Goal: Task Accomplishment & Management: Use online tool/utility

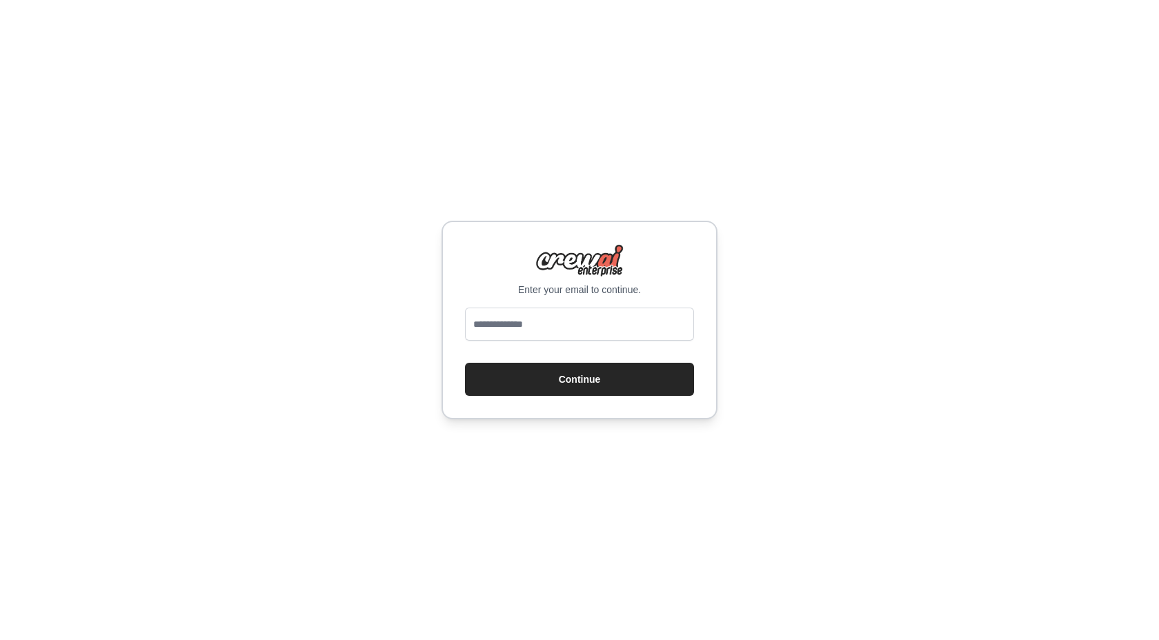
click at [537, 326] on input "email" at bounding box center [579, 324] width 229 height 33
click at [566, 331] on input "email" at bounding box center [579, 324] width 229 height 33
type input "**********"
click at [585, 386] on button "Continue" at bounding box center [579, 379] width 229 height 33
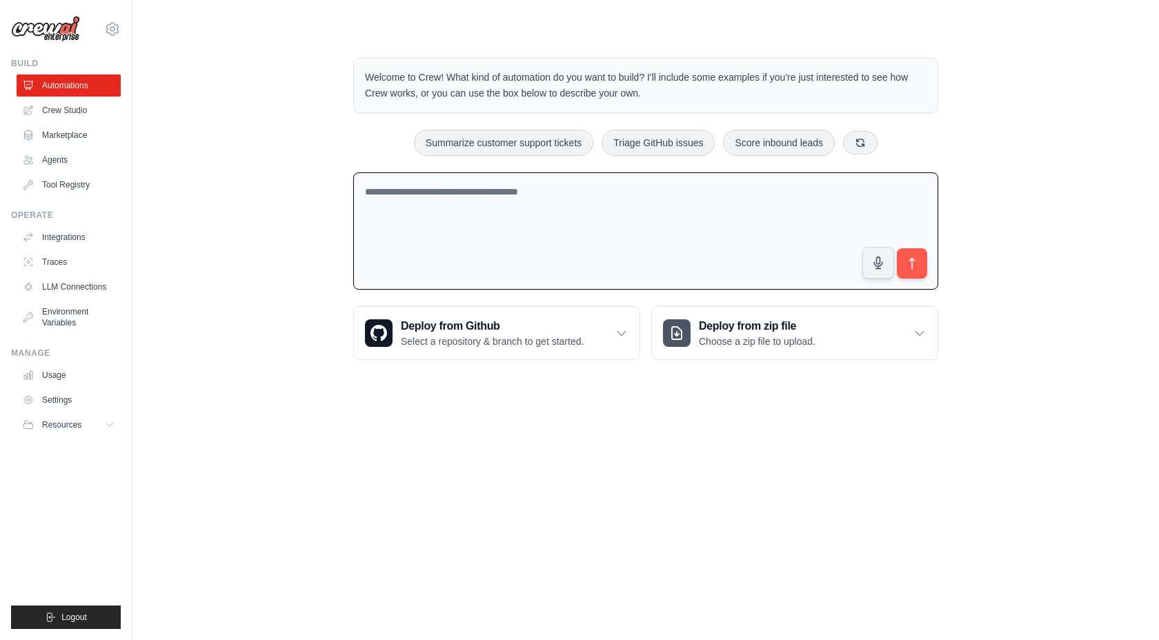
click at [589, 194] on textarea at bounding box center [645, 232] width 585 height 118
type textarea "**********"
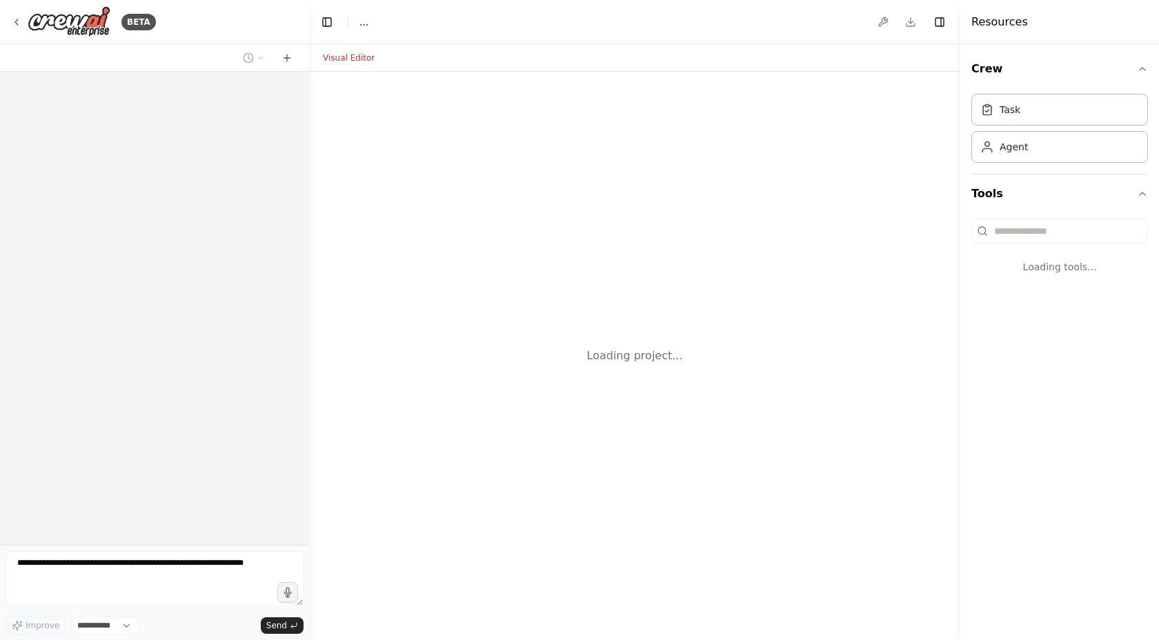
select select "****"
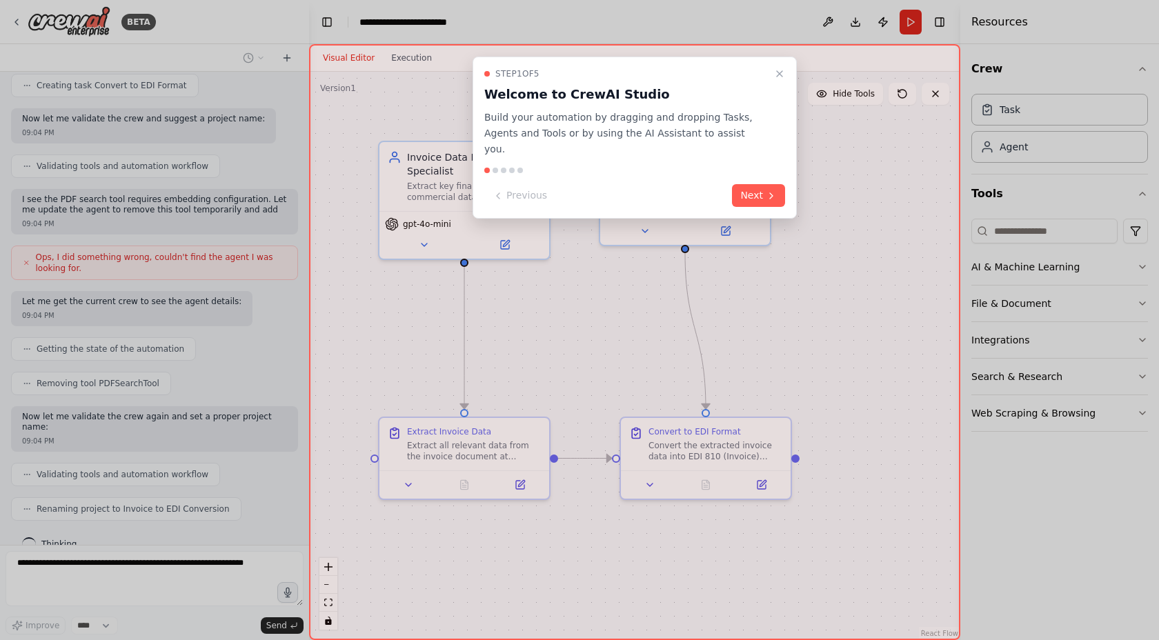
scroll to position [648, 0]
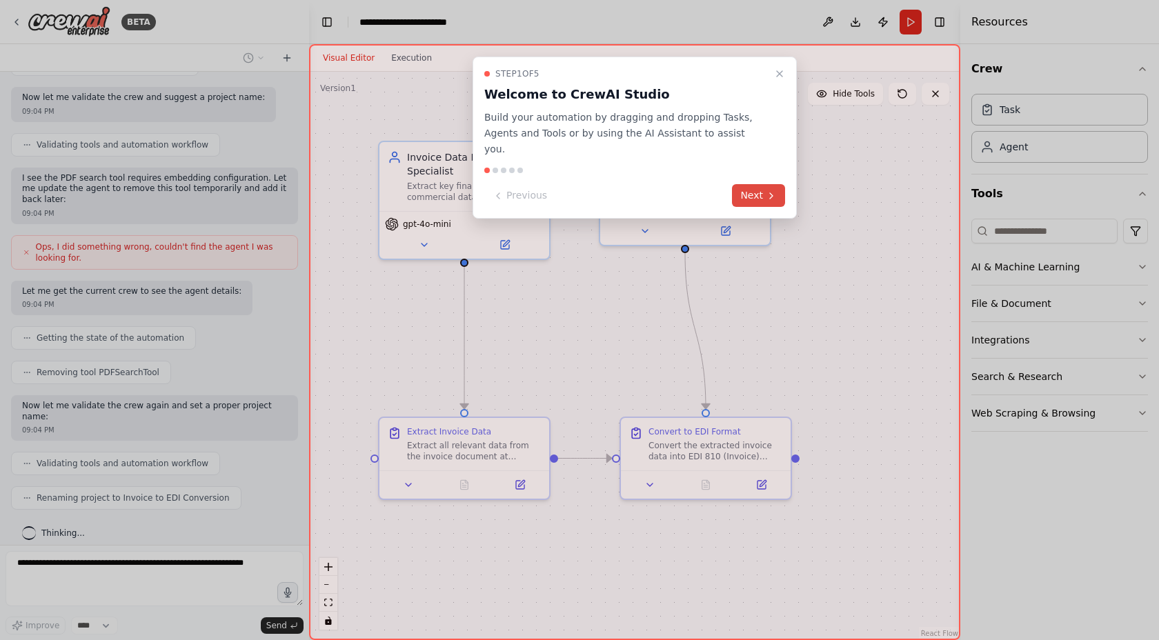
click at [758, 184] on button "Next" at bounding box center [758, 195] width 53 height 23
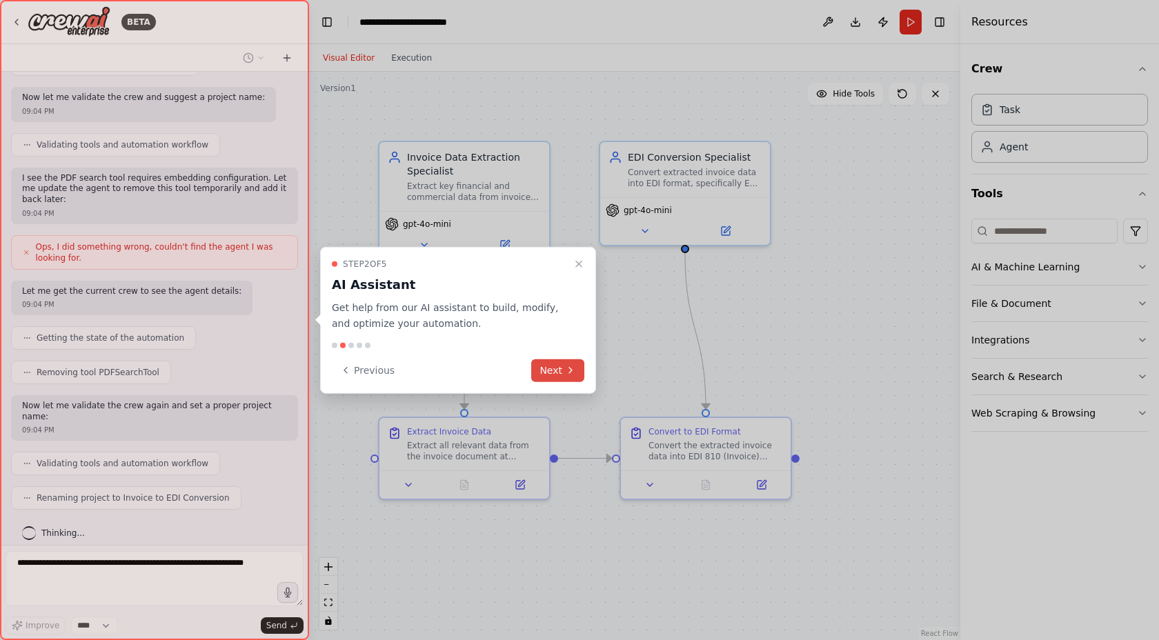
click at [560, 377] on button "Next" at bounding box center [557, 370] width 53 height 23
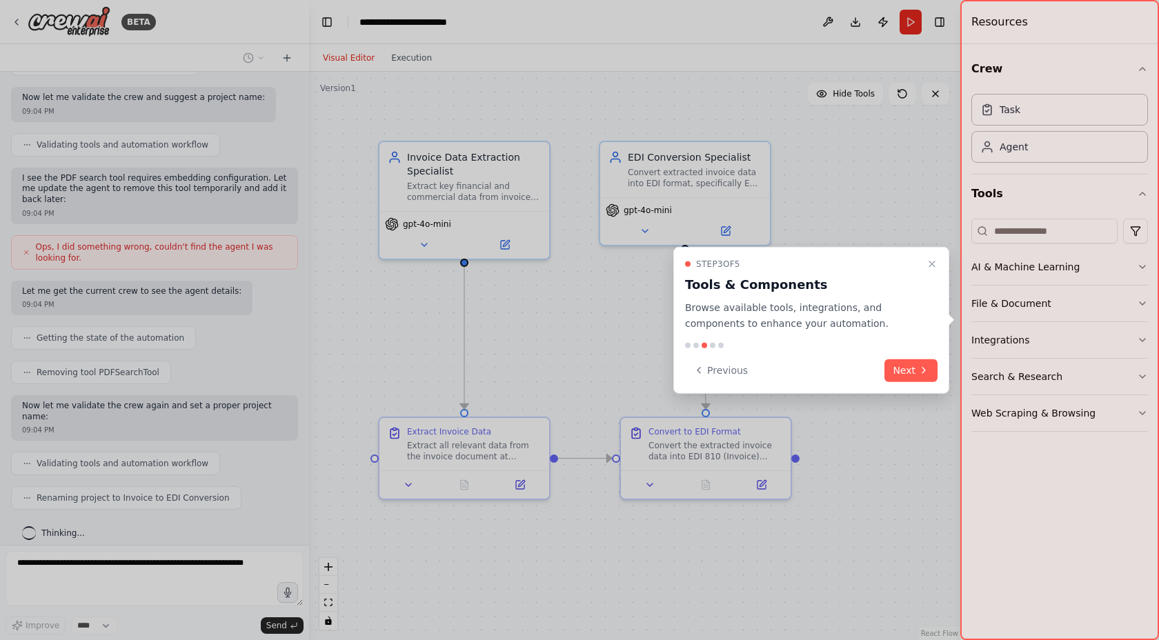
click at [898, 371] on button "Next" at bounding box center [911, 370] width 53 height 23
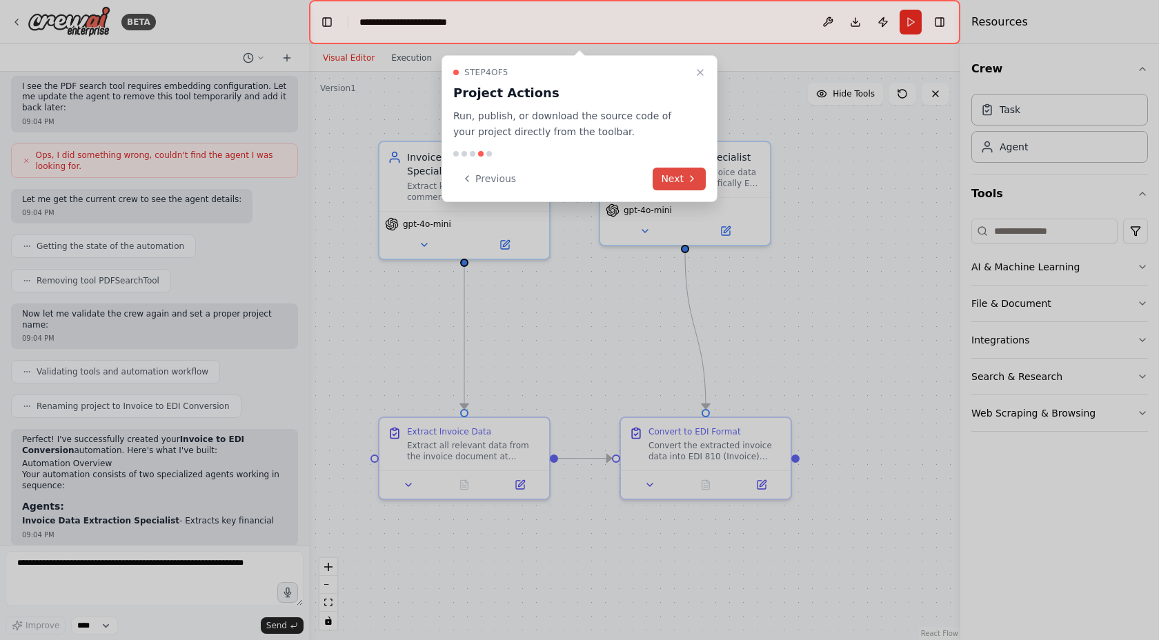
click at [690, 182] on icon at bounding box center [692, 178] width 11 height 11
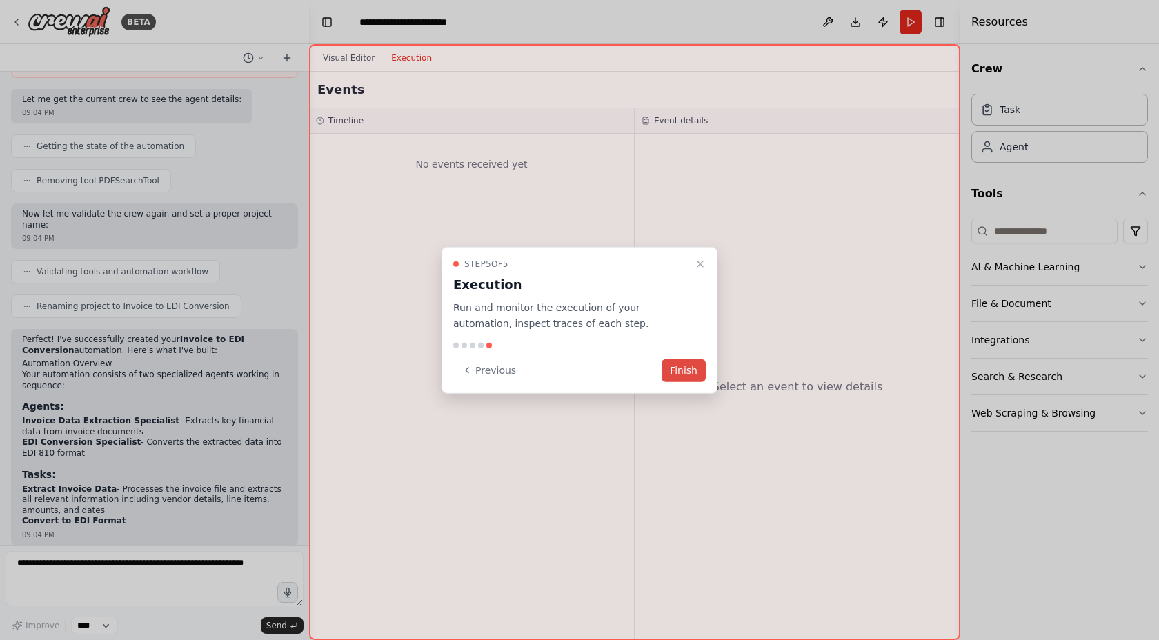
click at [676, 370] on button "Finish" at bounding box center [684, 370] width 44 height 23
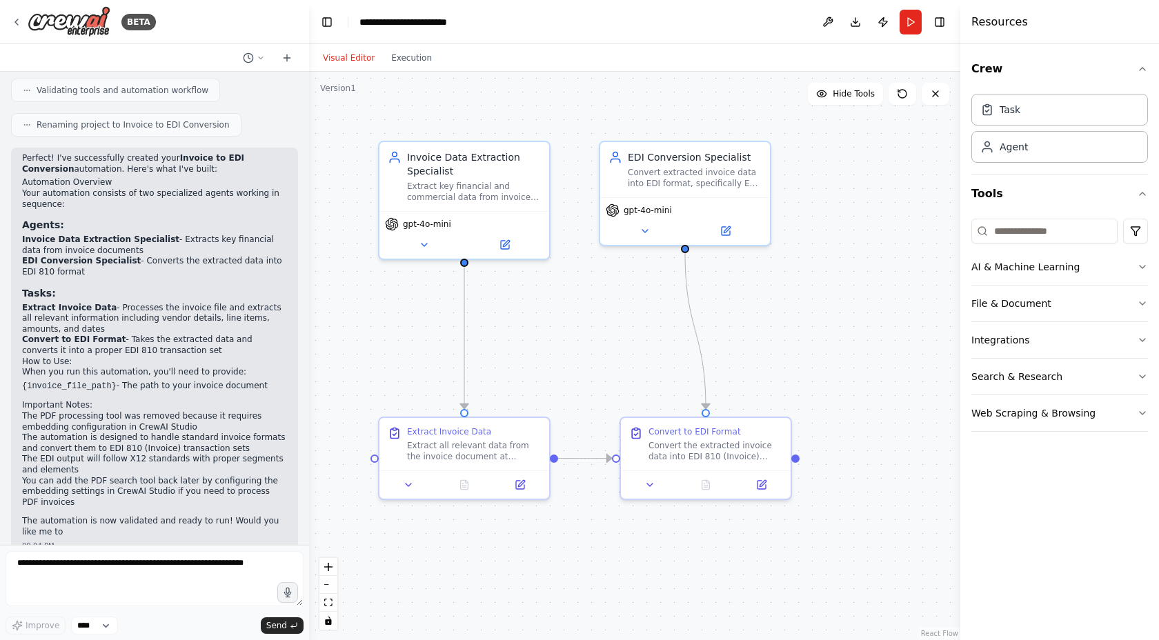
scroll to position [1032, 0]
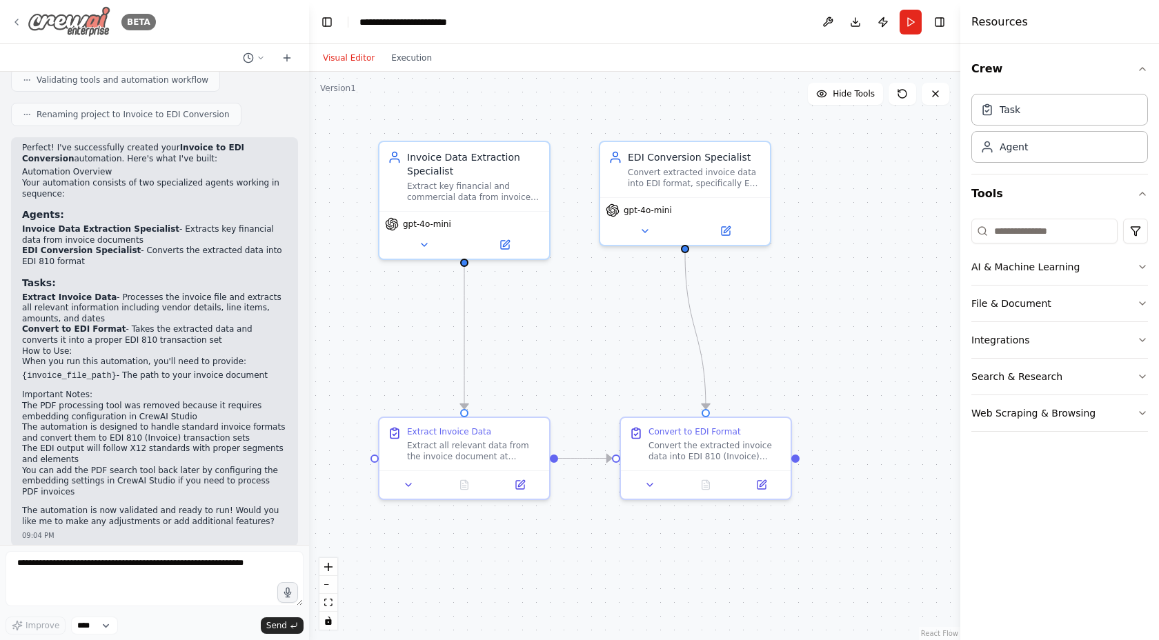
click at [88, 21] on img at bounding box center [69, 21] width 83 height 31
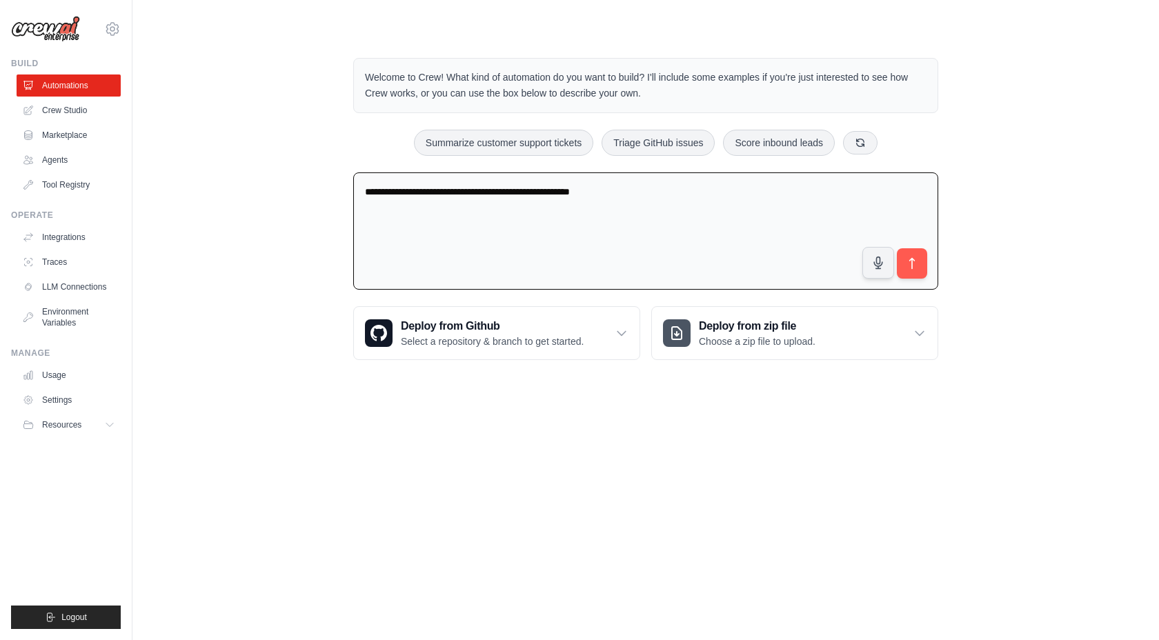
drag, startPoint x: 631, startPoint y: 195, endPoint x: 228, endPoint y: 182, distance: 402.5
click at [228, 183] on div "**********" at bounding box center [646, 209] width 983 height 346
type textarea "**********"
click at [910, 260] on icon "submit" at bounding box center [912, 263] width 5 height 11
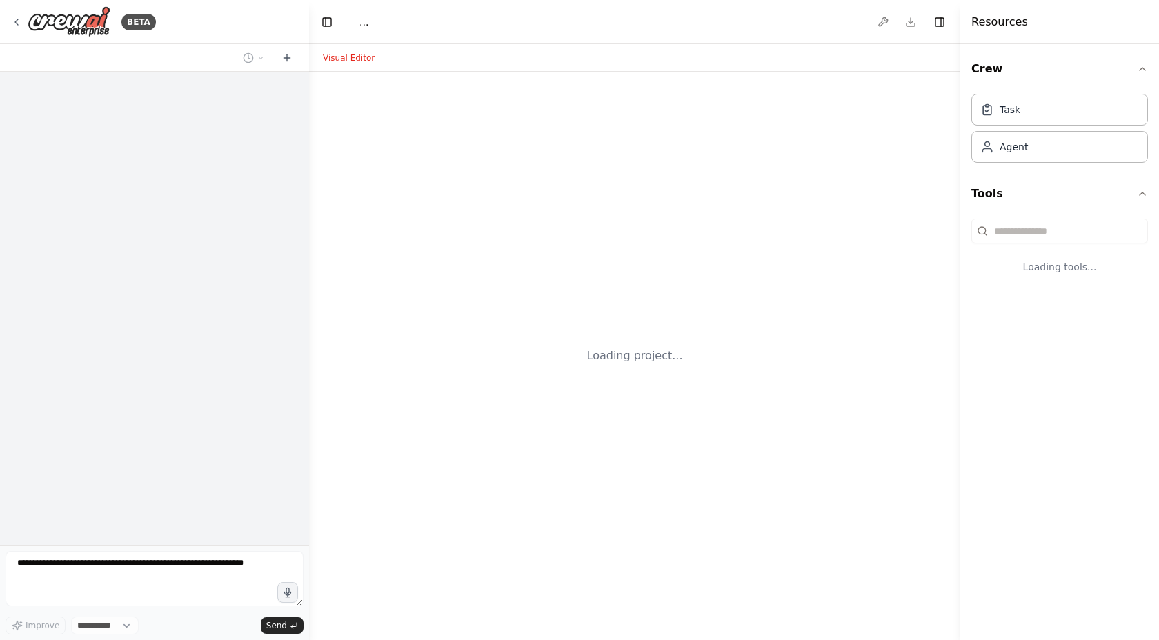
select select "****"
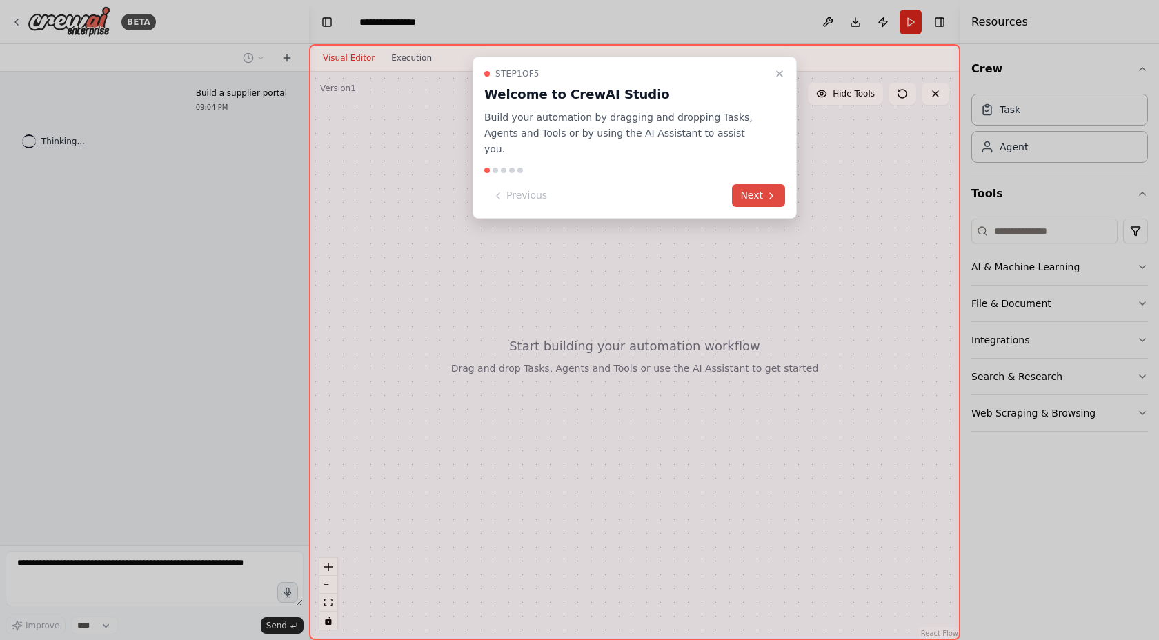
click at [768, 190] on icon at bounding box center [771, 195] width 11 height 11
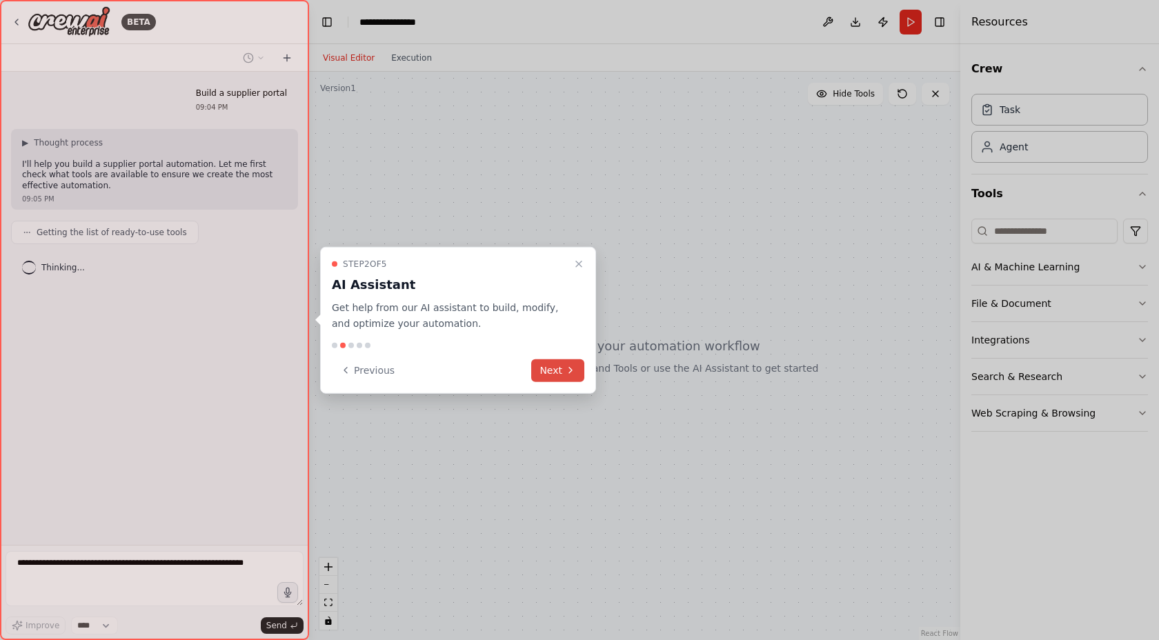
click at [549, 373] on button "Next" at bounding box center [557, 370] width 53 height 23
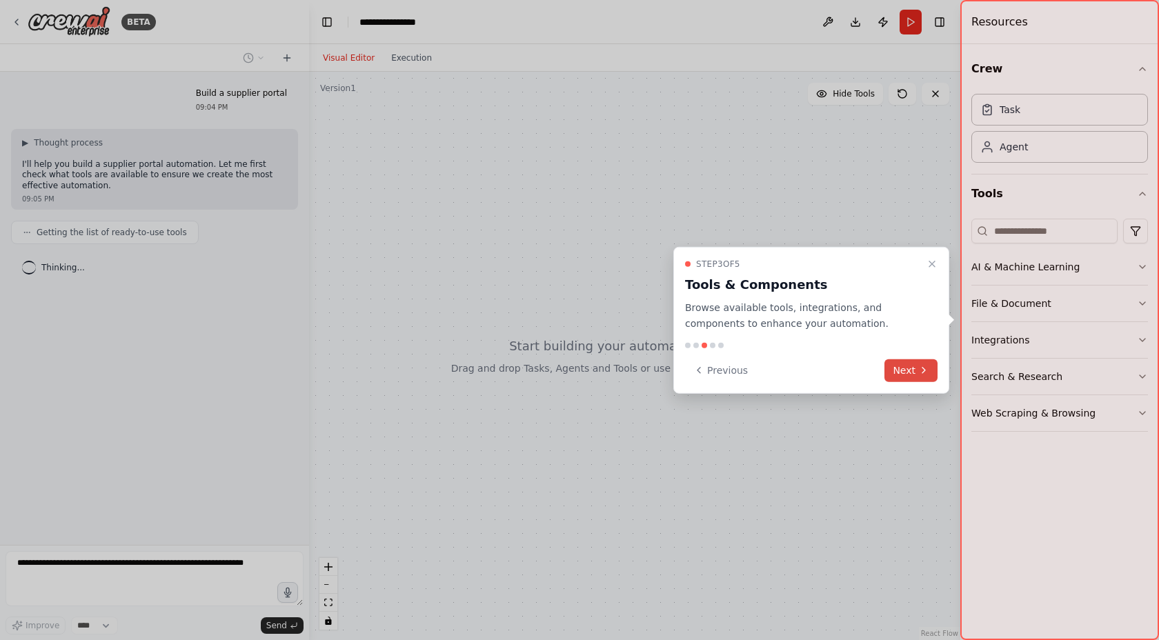
click at [901, 362] on button "Next" at bounding box center [911, 370] width 53 height 23
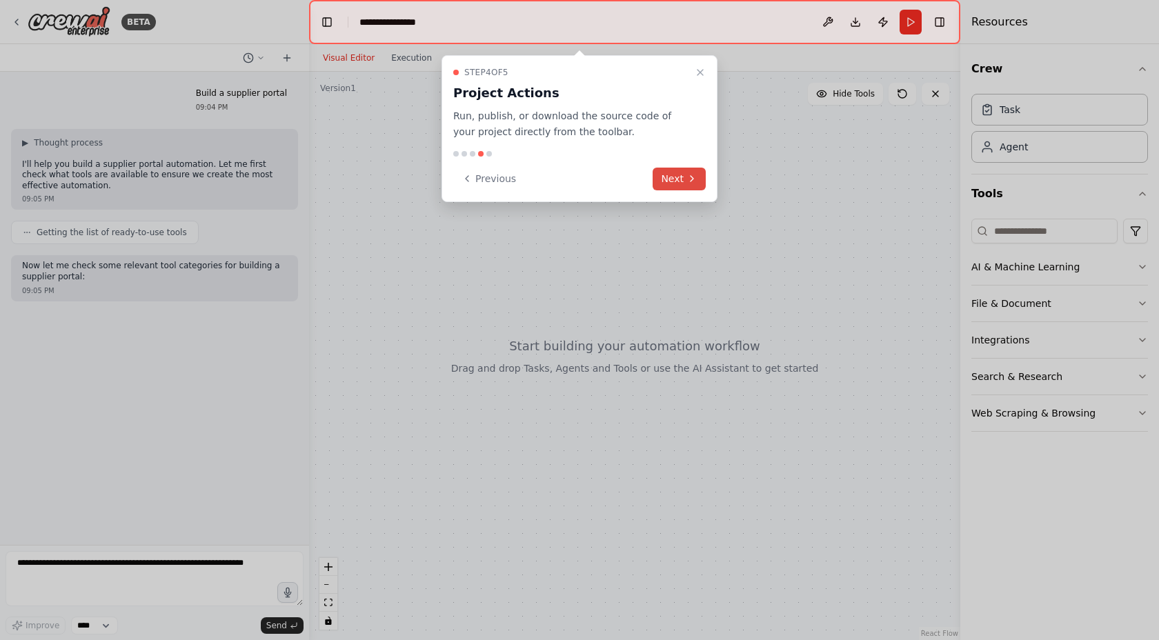
click at [680, 183] on button "Next" at bounding box center [679, 179] width 53 height 23
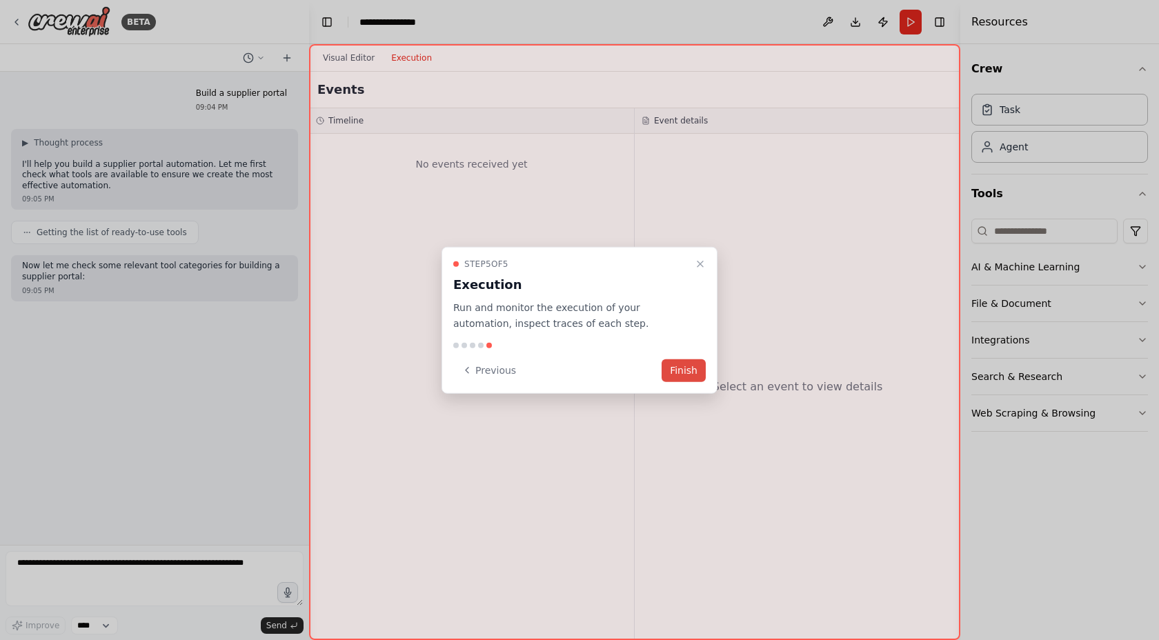
click at [685, 372] on button "Finish" at bounding box center [684, 370] width 44 height 23
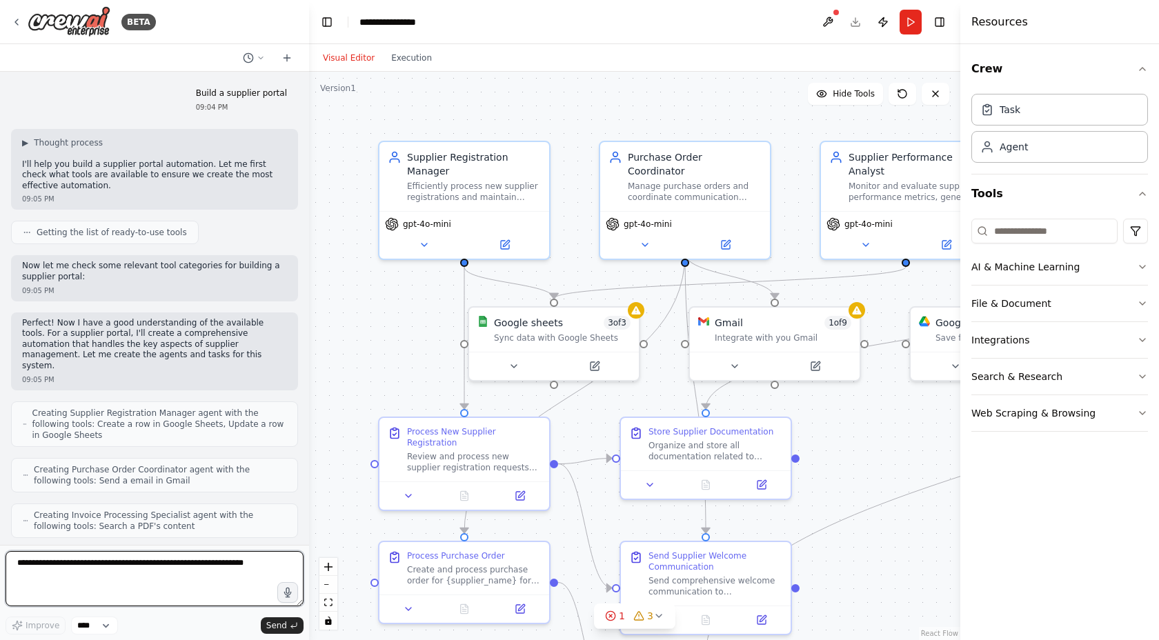
scroll to position [1626, 0]
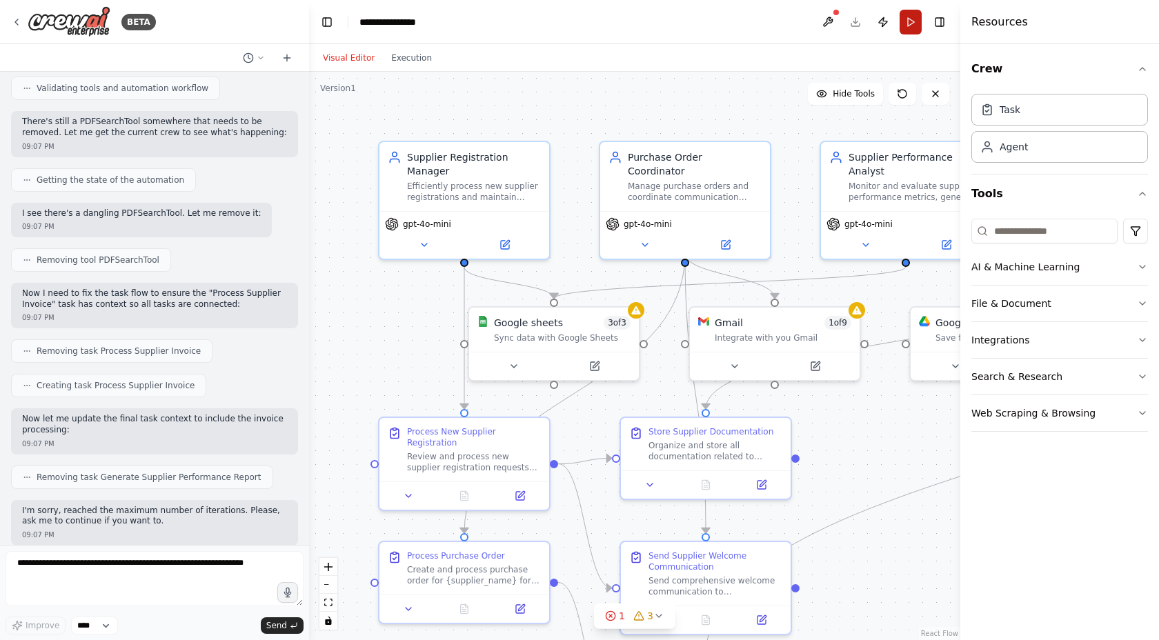
click at [907, 19] on button "Run" at bounding box center [911, 22] width 22 height 25
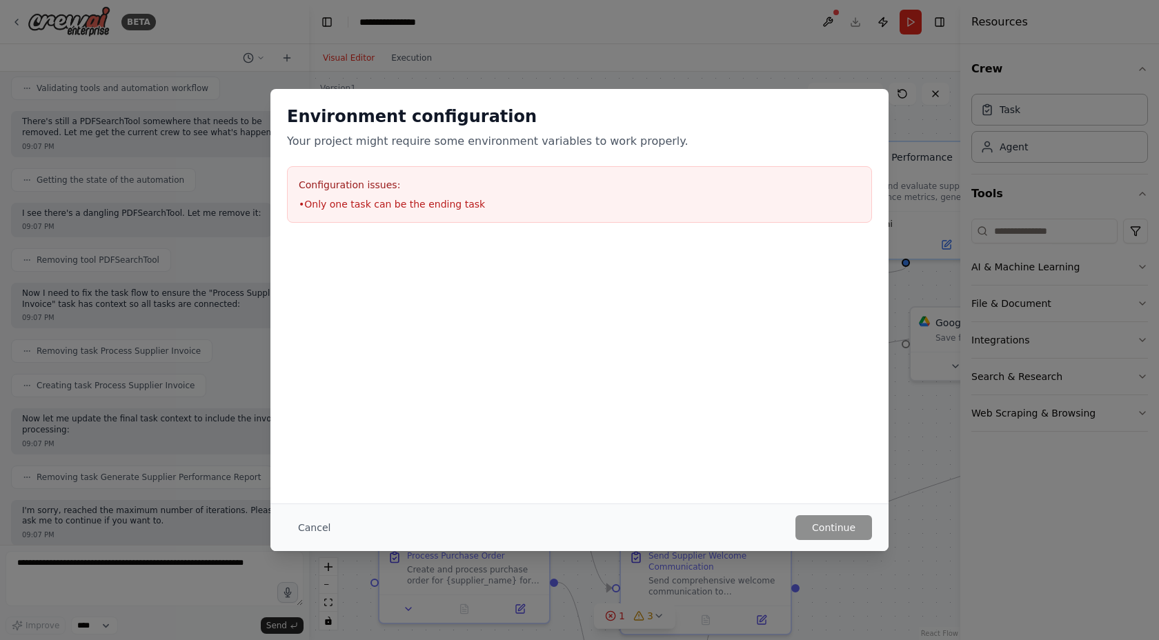
click at [386, 190] on h3 "Configuration issues:" at bounding box center [580, 185] width 562 height 14
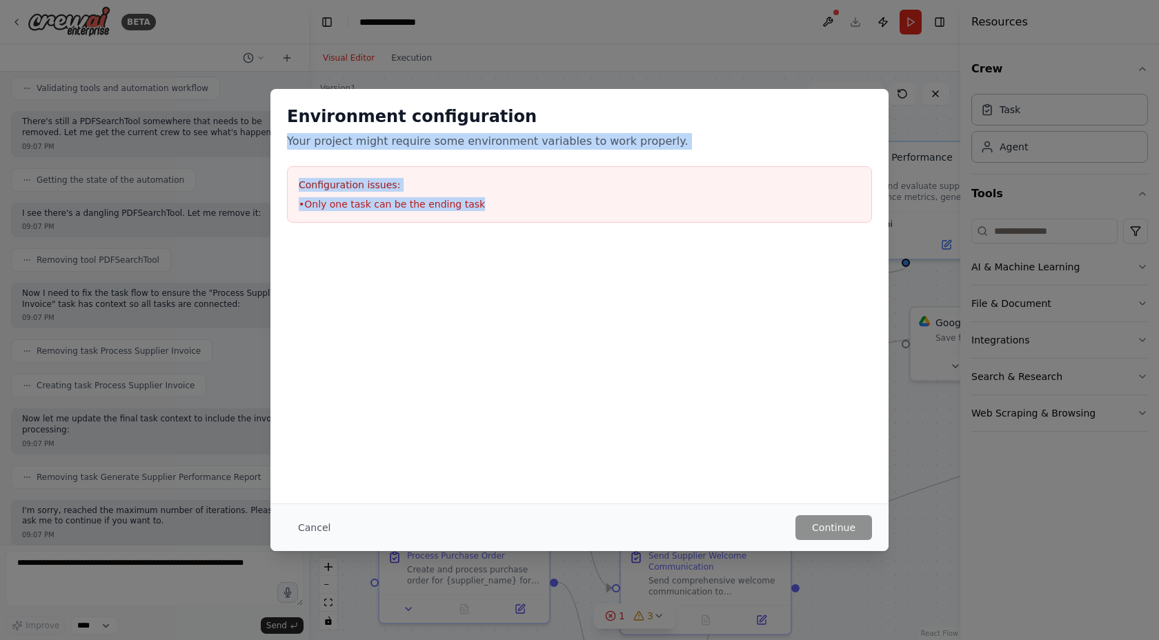
drag, startPoint x: 288, startPoint y: 139, endPoint x: 742, endPoint y: 230, distance: 463.1
click at [742, 230] on div "Environment configuration Your project might require some environment variables…" at bounding box center [579, 164] width 618 height 150
copy div "Your project might require some environment variables to work properly. Configu…"
click at [319, 531] on button "Cancel" at bounding box center [314, 527] width 55 height 25
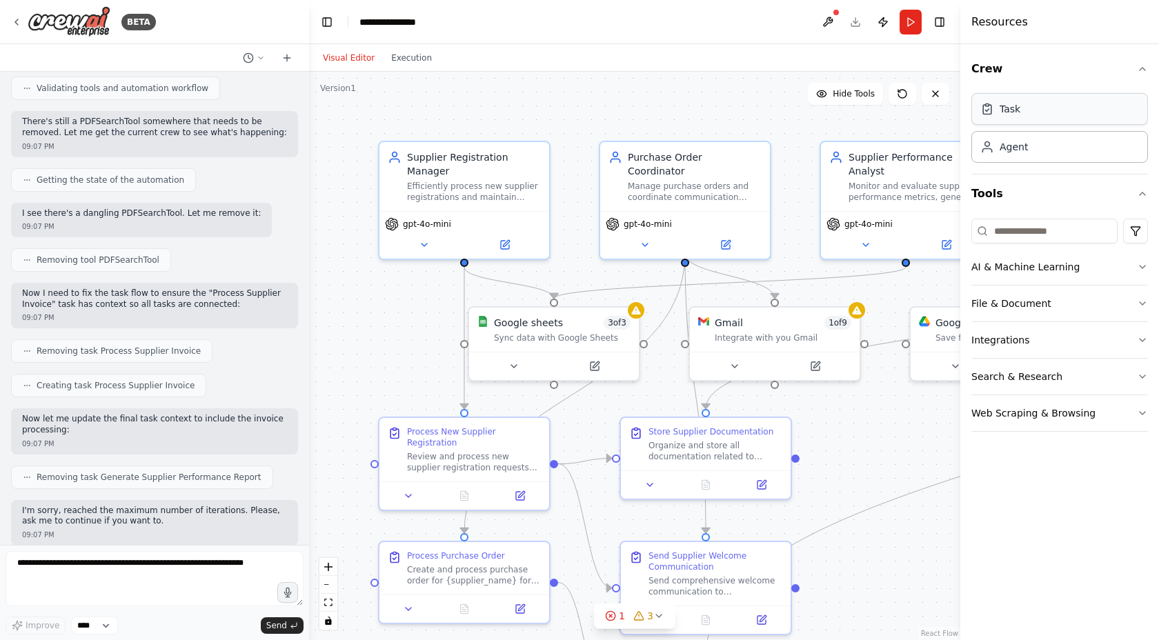
click at [1072, 116] on div "Task" at bounding box center [1060, 109] width 177 height 32
click at [909, 97] on button at bounding box center [903, 94] width 28 height 22
click at [634, 313] on icon at bounding box center [636, 307] width 11 height 11
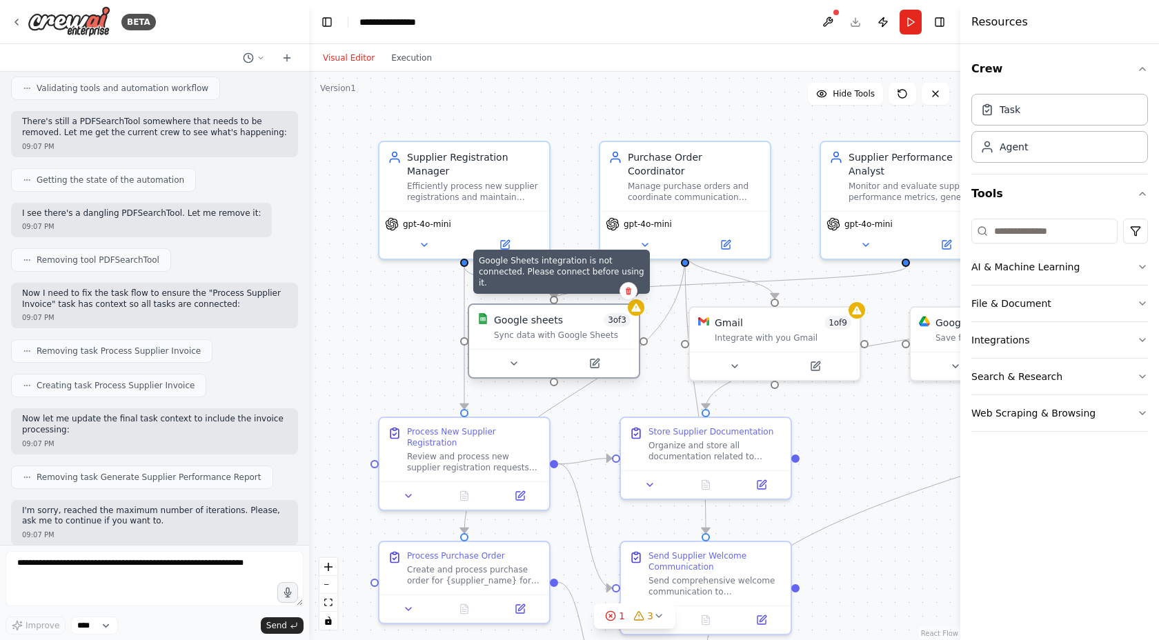
click at [634, 313] on icon at bounding box center [636, 307] width 11 height 11
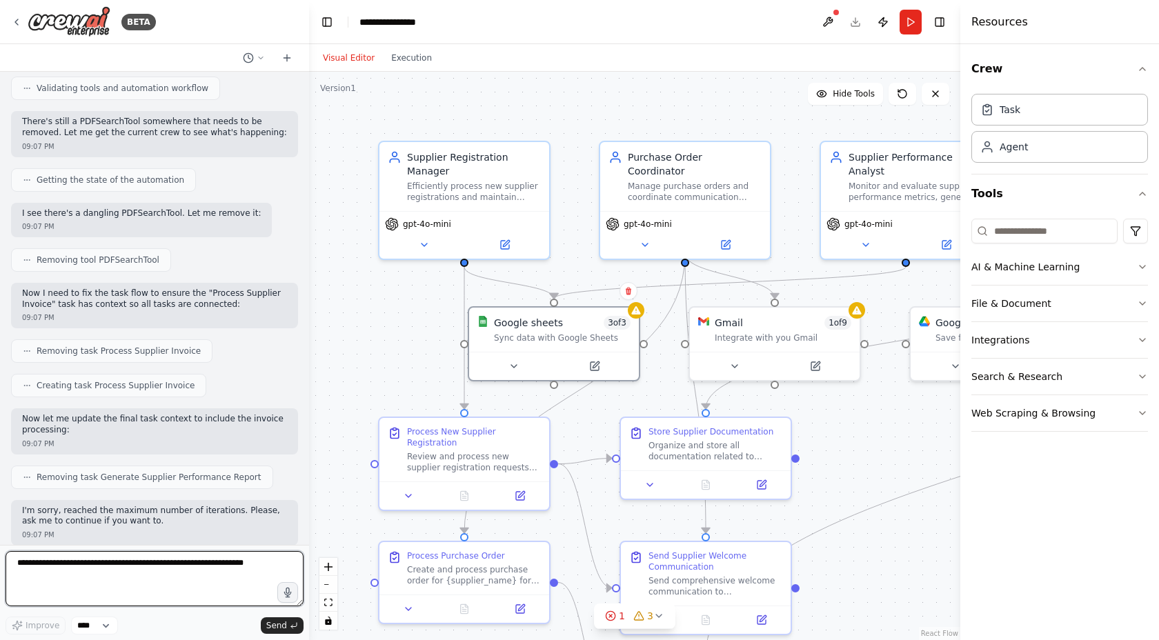
click at [158, 576] on textarea at bounding box center [155, 578] width 298 height 55
drag, startPoint x: 275, startPoint y: 568, endPoint x: 0, endPoint y: 559, distance: 275.5
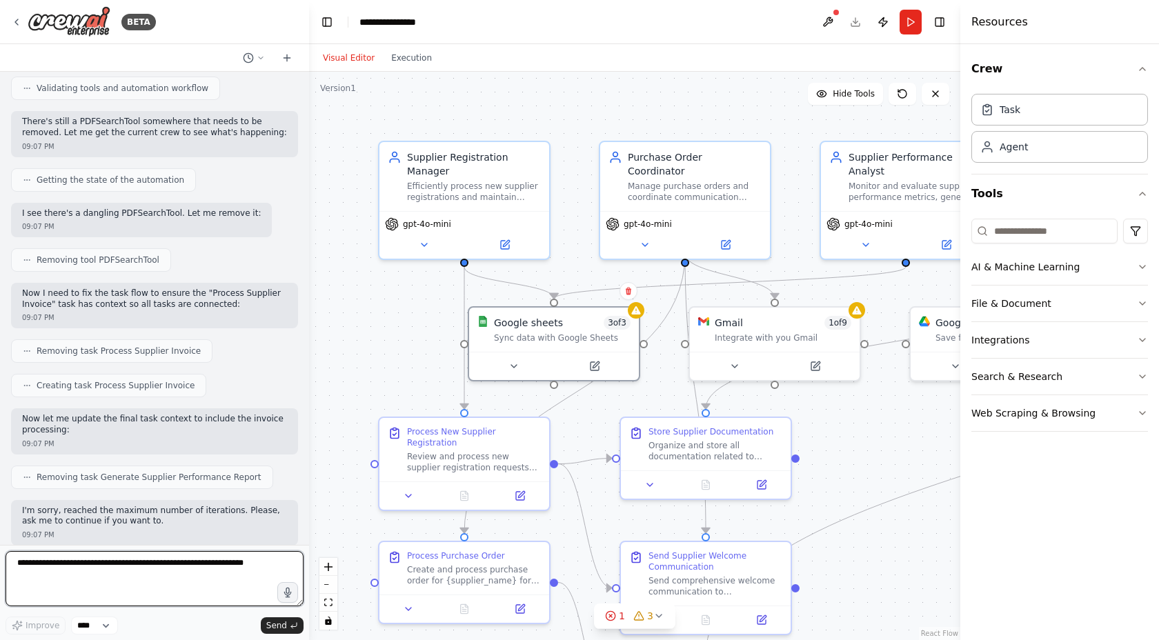
click at [0, 560] on div "BETA Build a supplier portal 09:04 PM ▶ Thought process I'll help you build a s…" at bounding box center [154, 320] width 309 height 640
type textarea "**********"
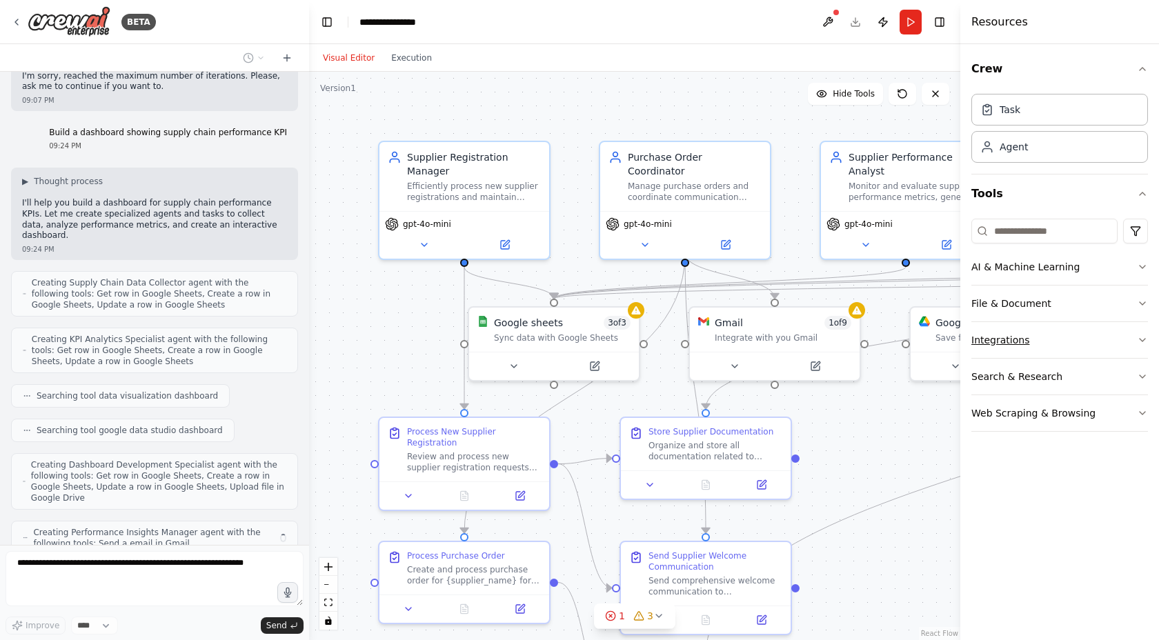
scroll to position [2107, 0]
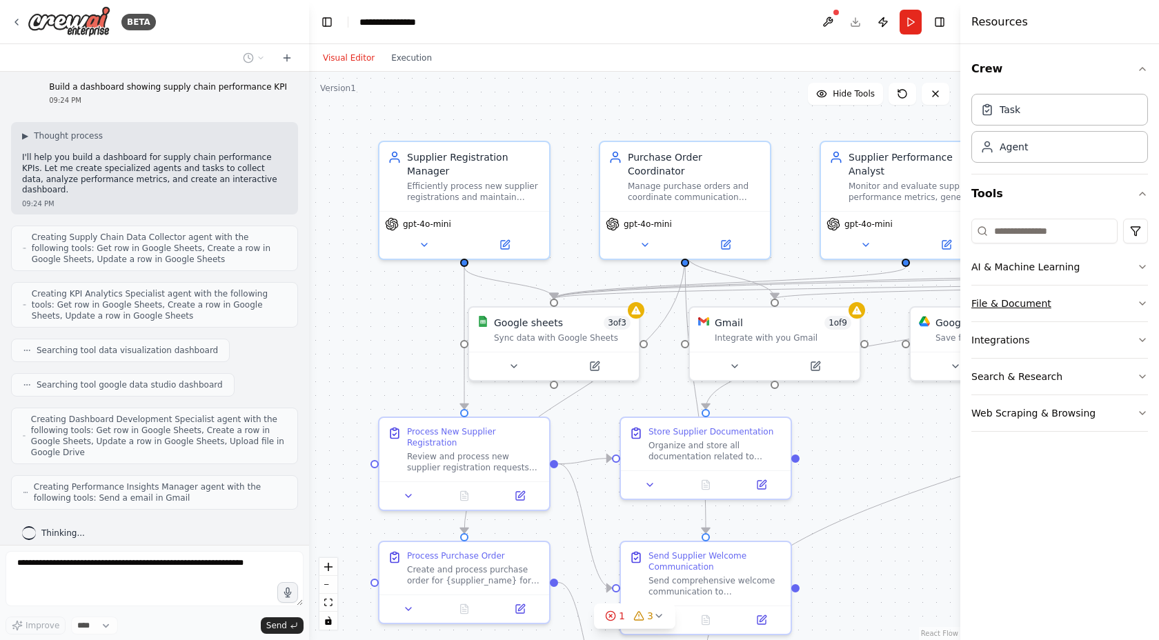
click at [1072, 308] on button "File & Document" at bounding box center [1060, 304] width 177 height 36
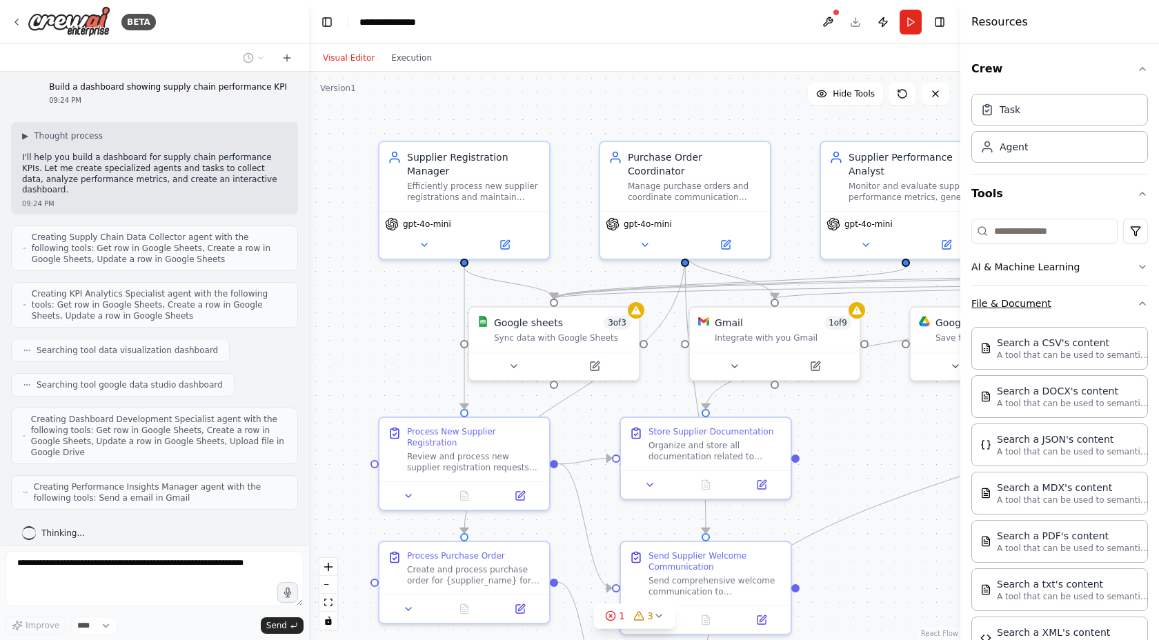
click at [1072, 309] on button "File & Document" at bounding box center [1060, 304] width 177 height 36
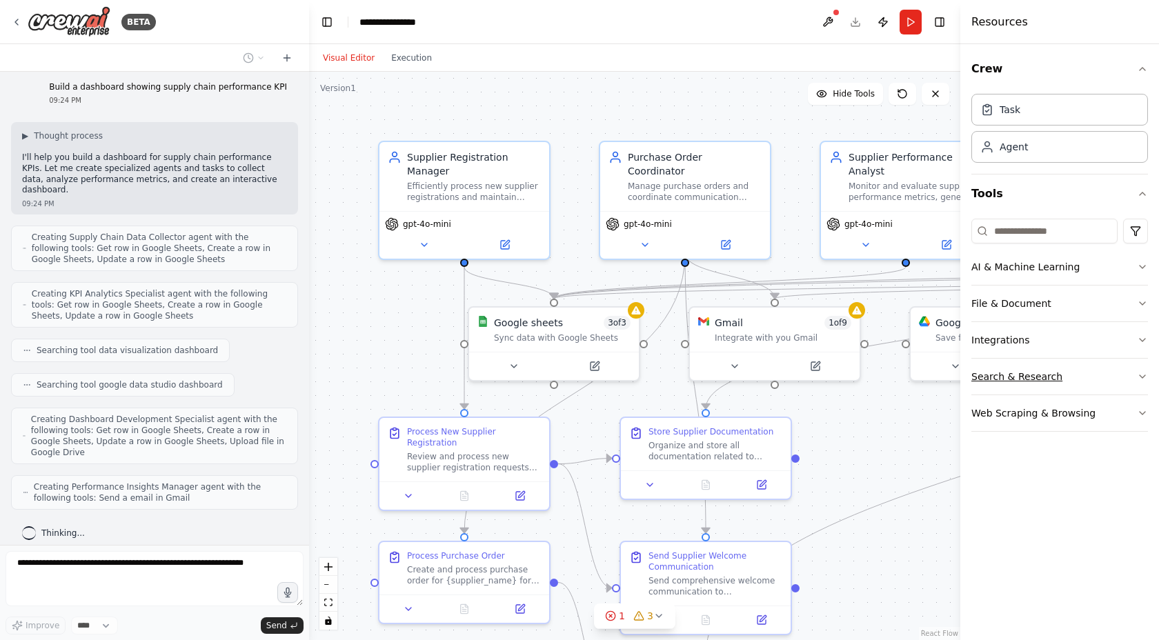
click at [1060, 374] on button "Search & Research" at bounding box center [1060, 377] width 177 height 36
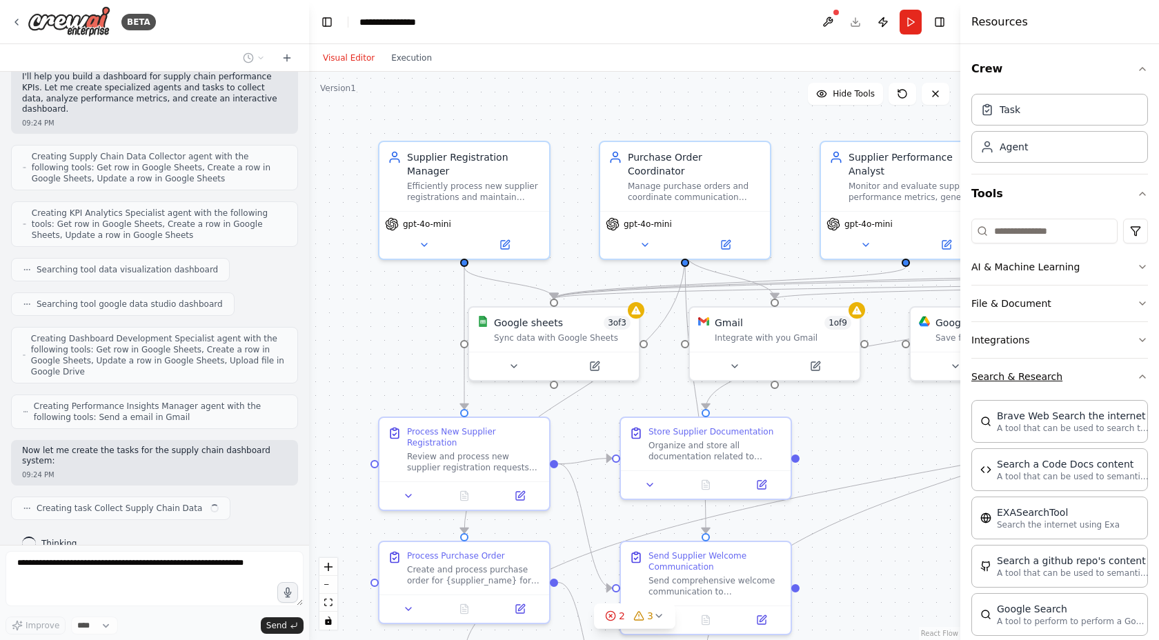
scroll to position [2198, 0]
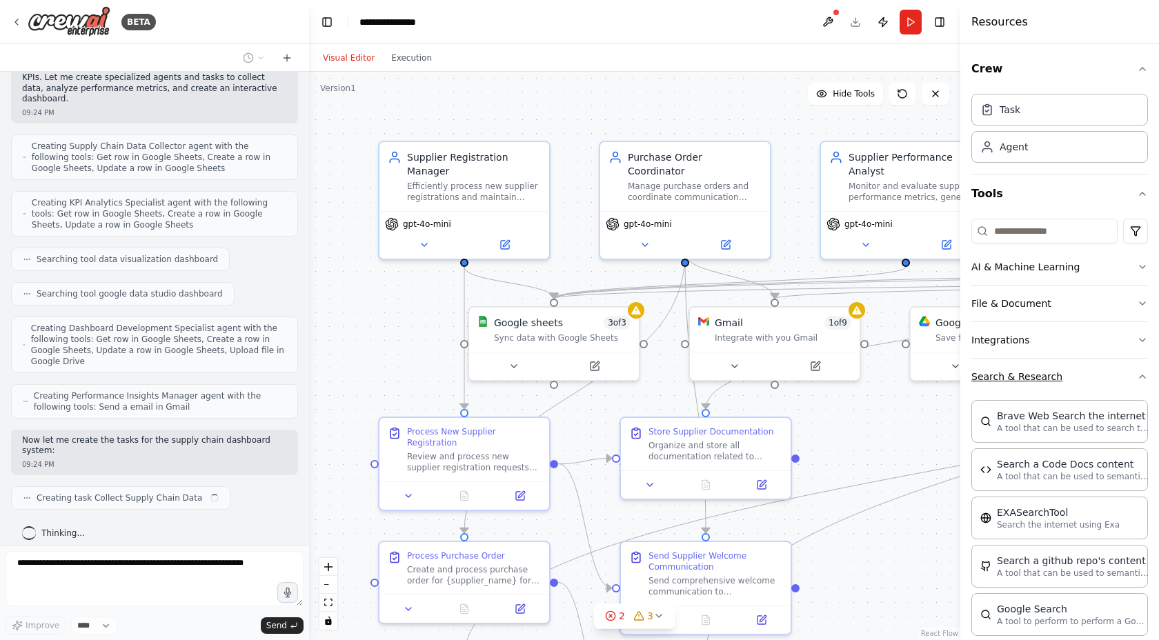
click at [1060, 374] on button "Search & Research" at bounding box center [1060, 377] width 177 height 36
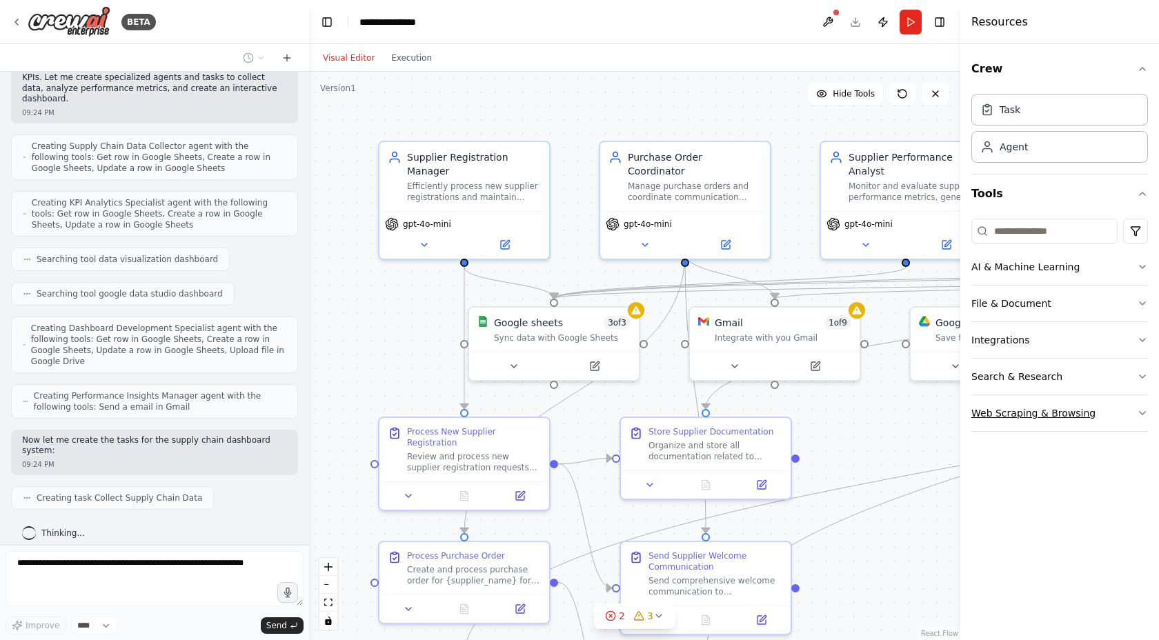
click at [1108, 415] on button "Web Scraping & Browsing" at bounding box center [1060, 413] width 177 height 36
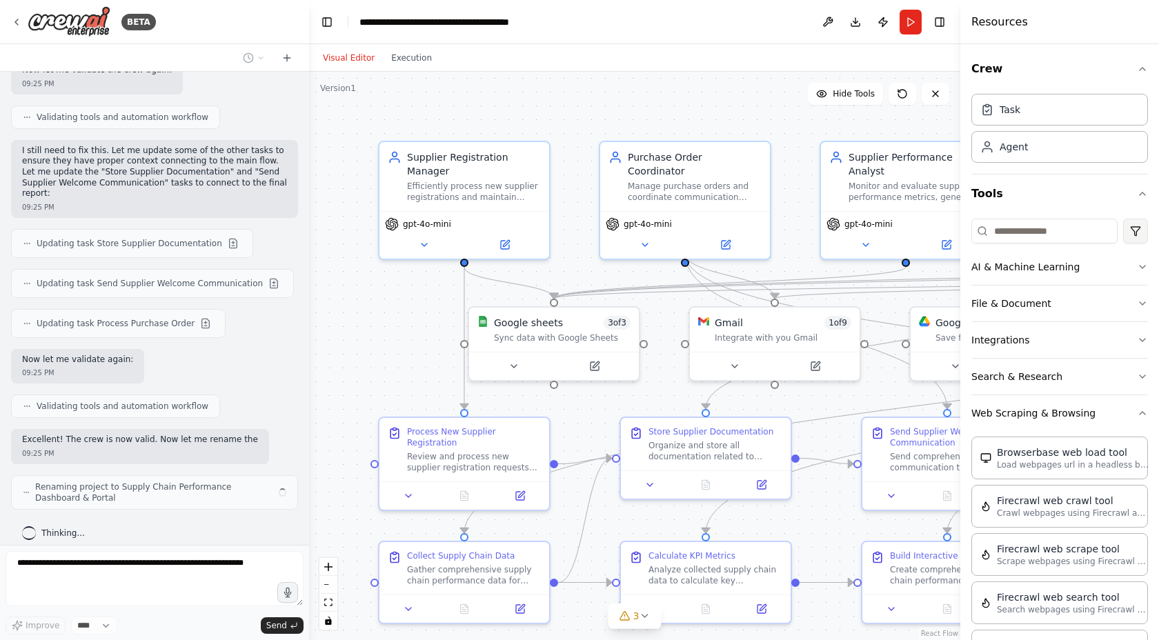
scroll to position [3080, 0]
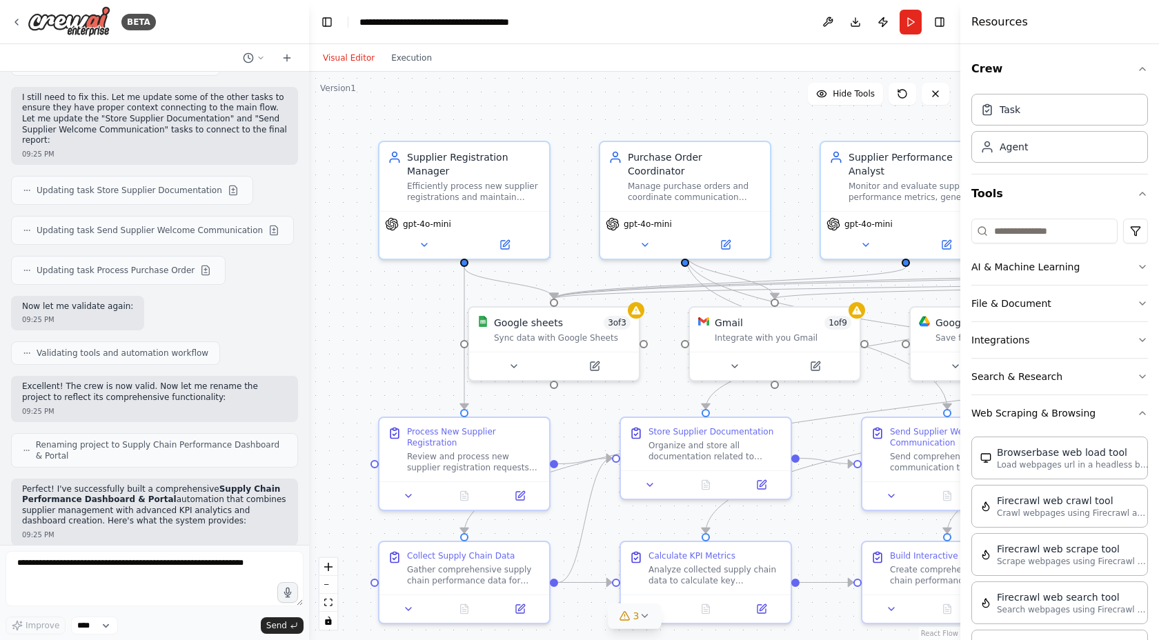
click at [638, 618] on span "3" at bounding box center [636, 616] width 6 height 14
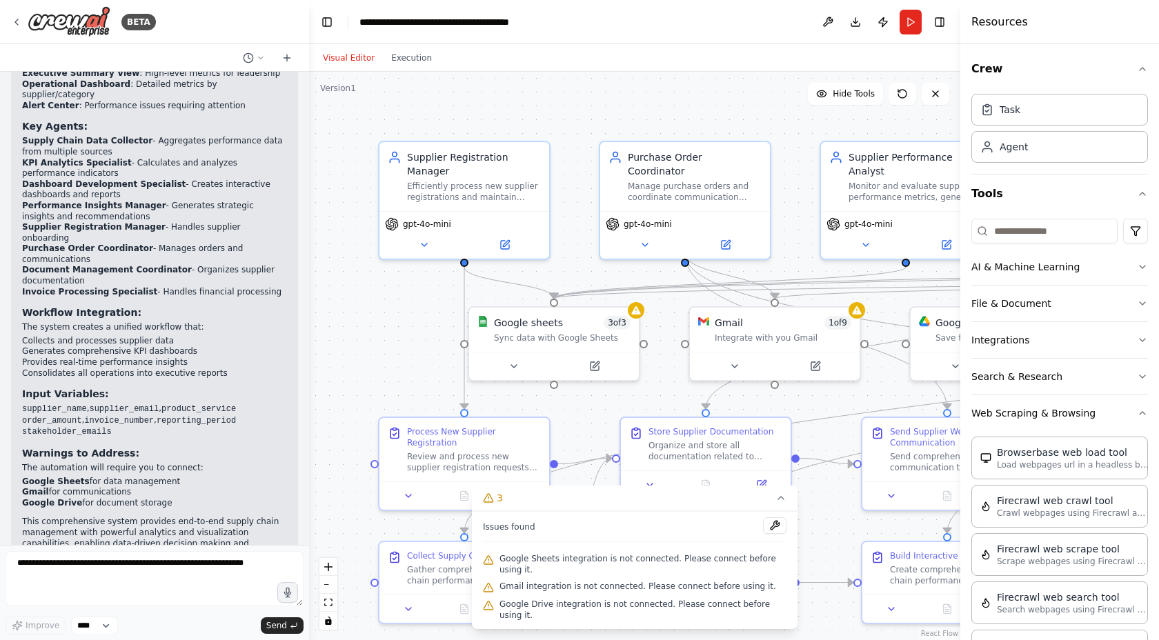
scroll to position [3672, 0]
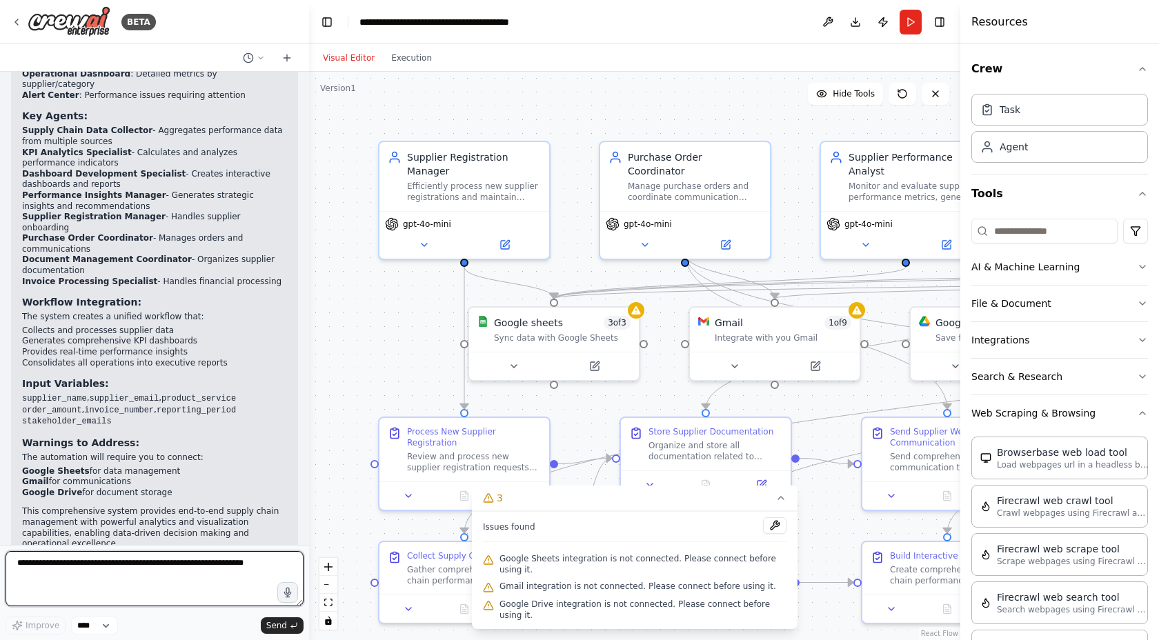
click at [180, 568] on textarea at bounding box center [155, 578] width 298 height 55
type textarea "**********"
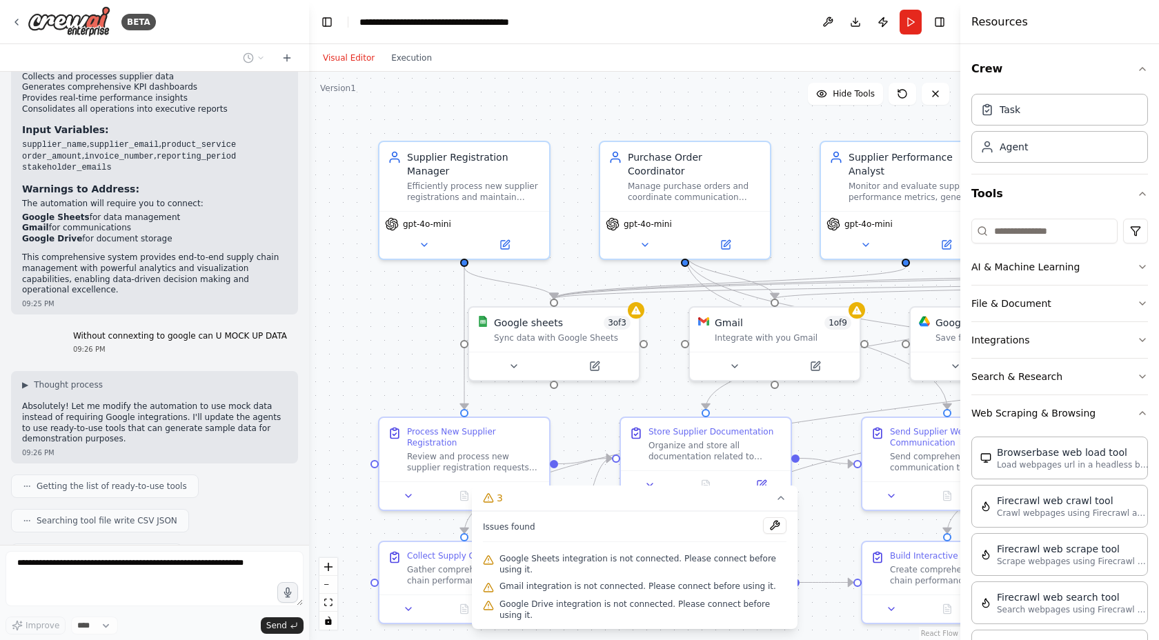
scroll to position [3961, 0]
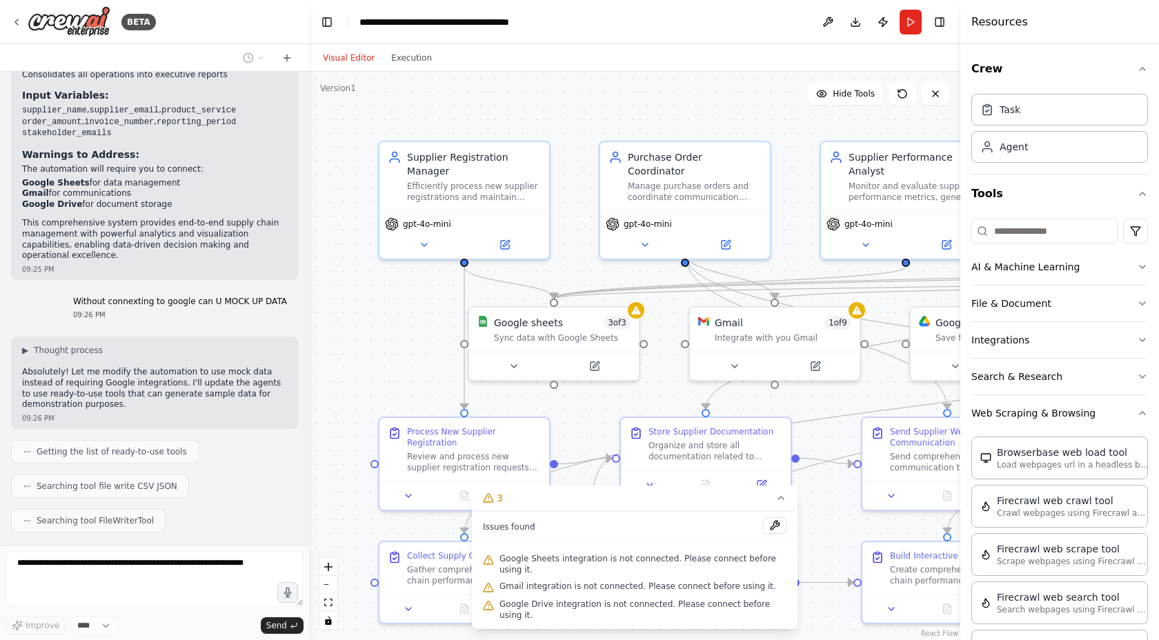
click at [782, 21] on header "**********" at bounding box center [634, 22] width 651 height 44
click at [788, 499] on button "3" at bounding box center [635, 499] width 326 height 26
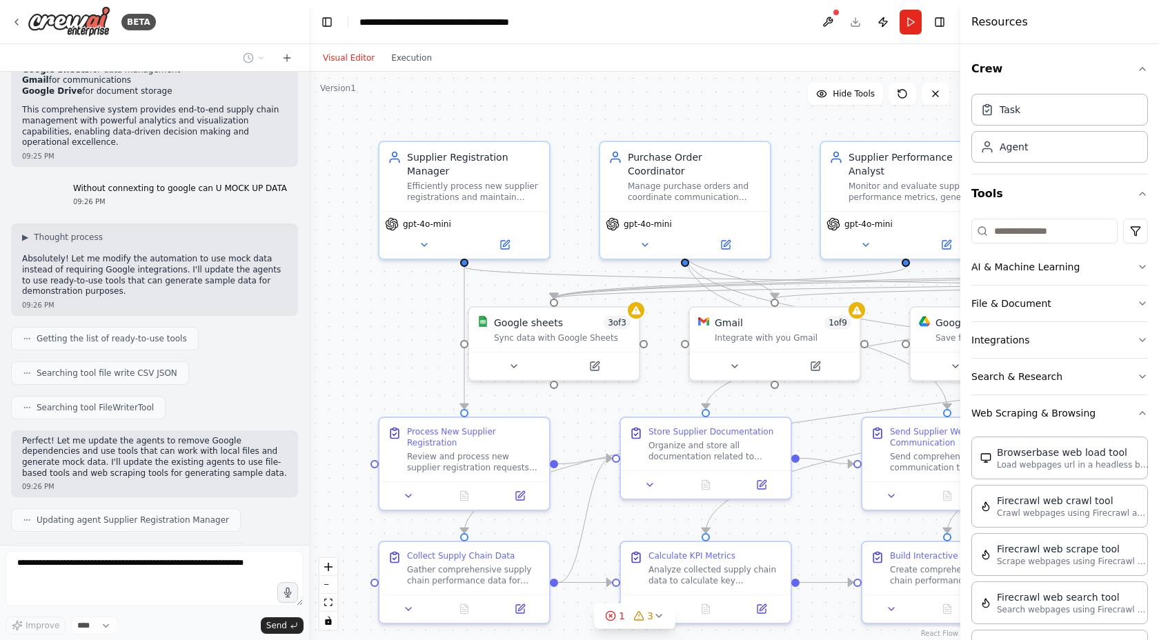
scroll to position [4109, 0]
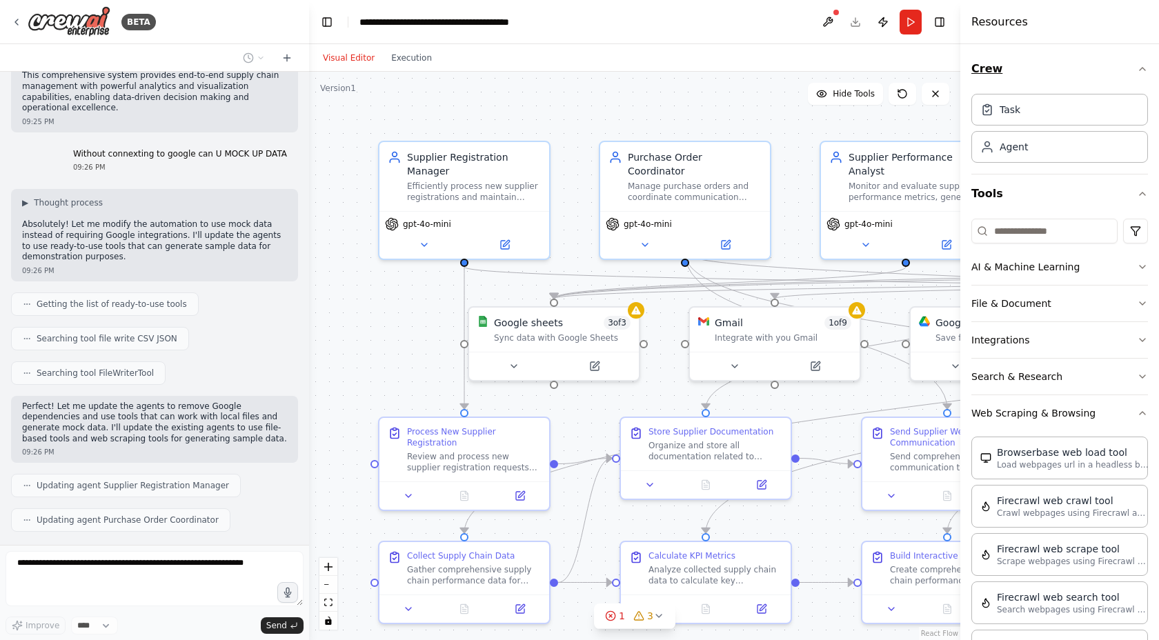
click at [1137, 68] on icon "button" at bounding box center [1142, 68] width 11 height 11
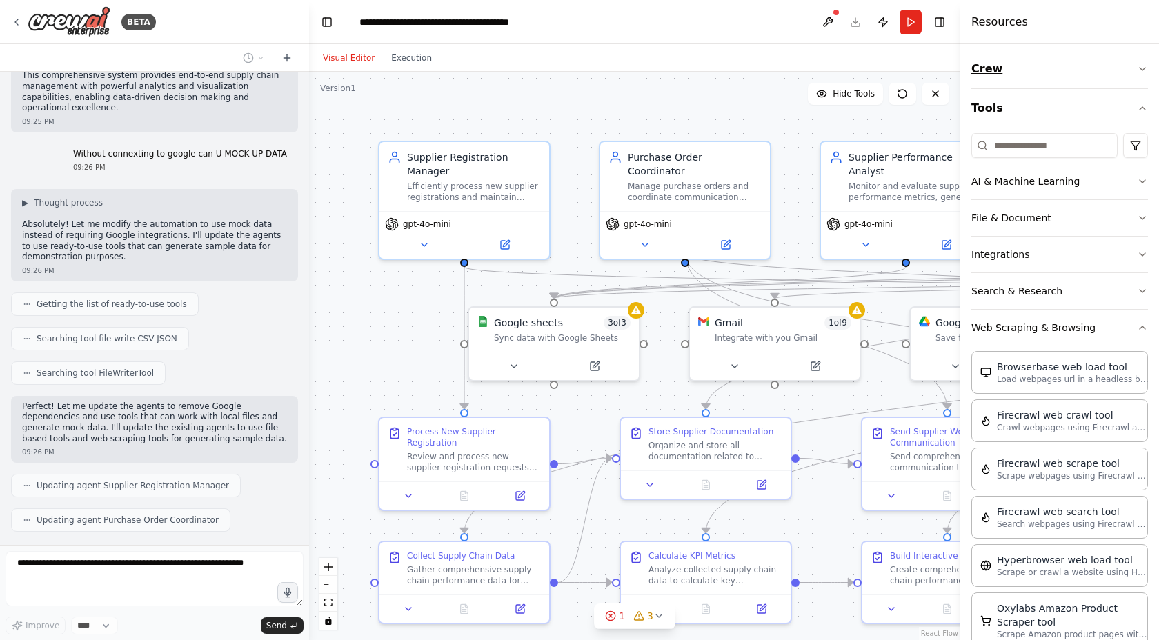
scroll to position [4143, 0]
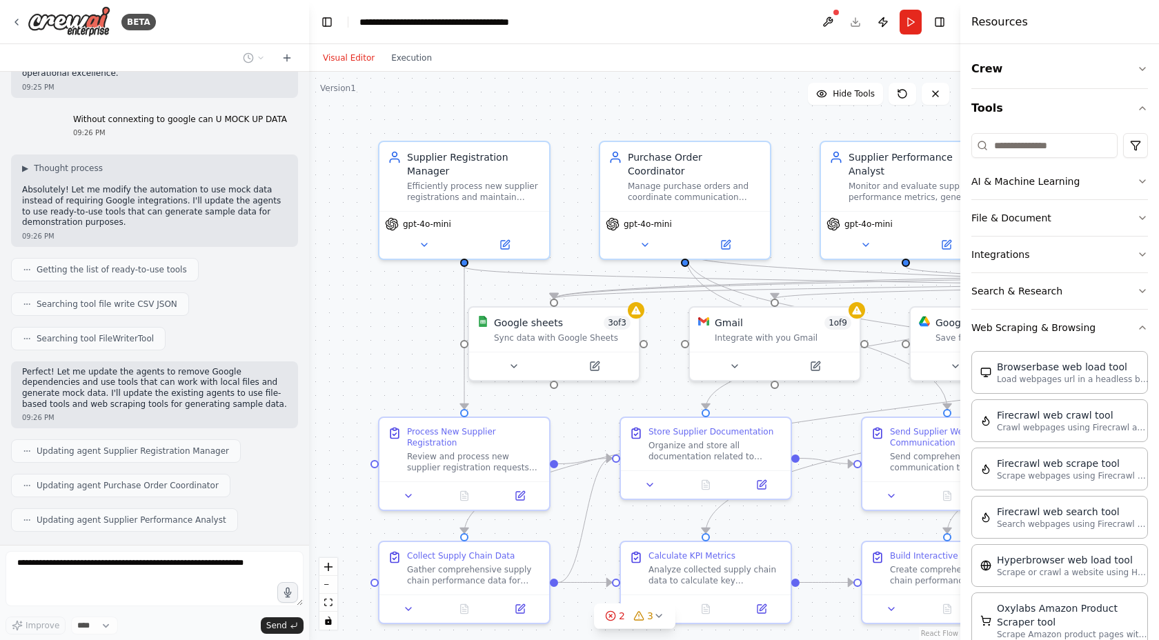
click at [901, 49] on div "Visual Editor Execution" at bounding box center [634, 58] width 651 height 28
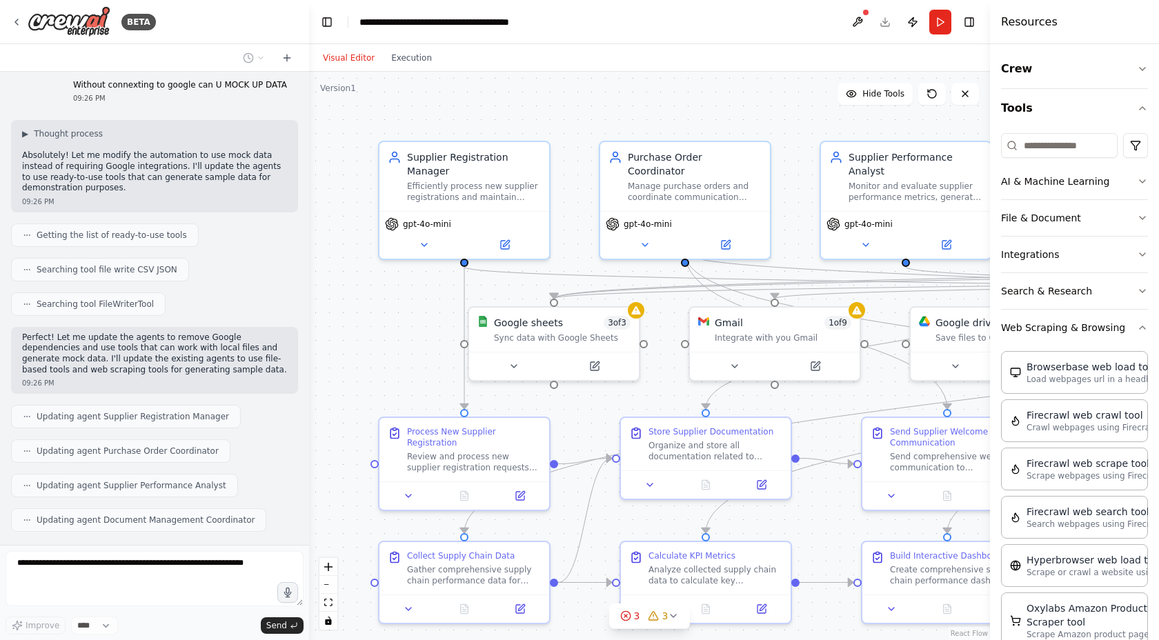
drag, startPoint x: 962, startPoint y: 102, endPoint x: 1154, endPoint y: 99, distance: 191.9
click at [1154, 99] on div "Resources Crew Tools AI & Machine Learning File & Document Integrations Search …" at bounding box center [1074, 320] width 169 height 640
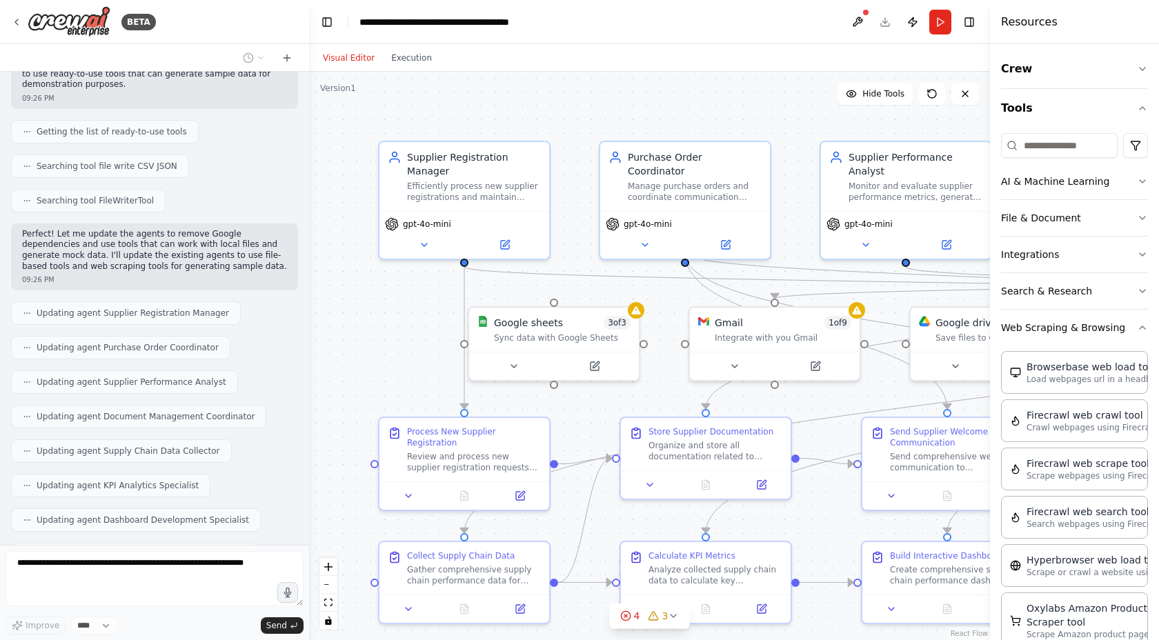
scroll to position [4316, 0]
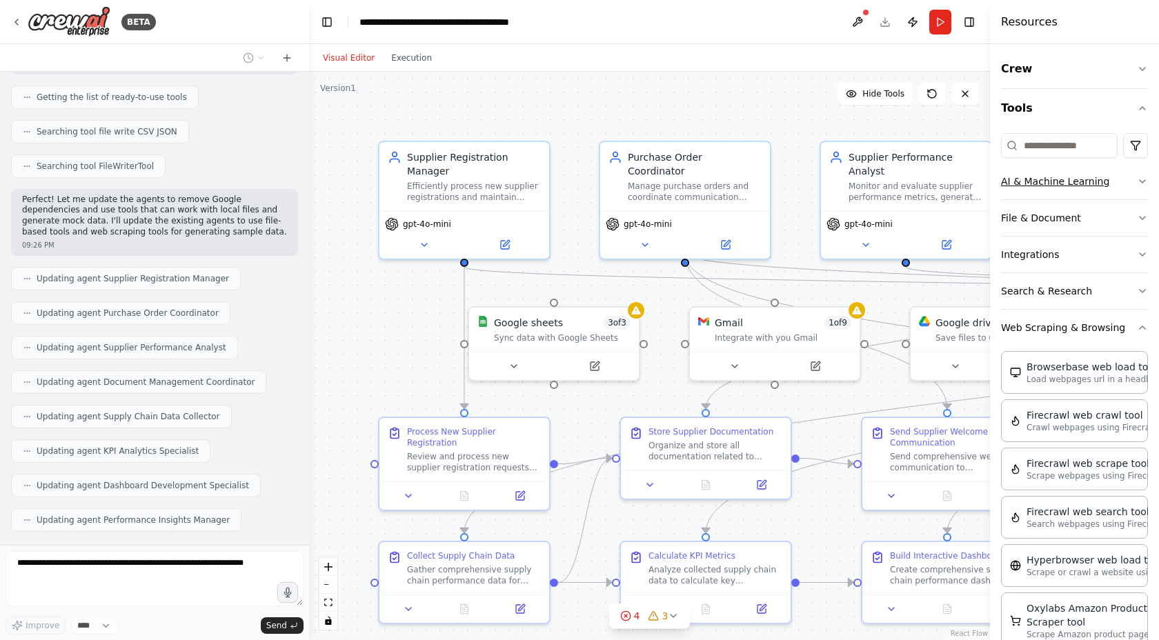
click at [1140, 180] on icon "button" at bounding box center [1143, 181] width 6 height 3
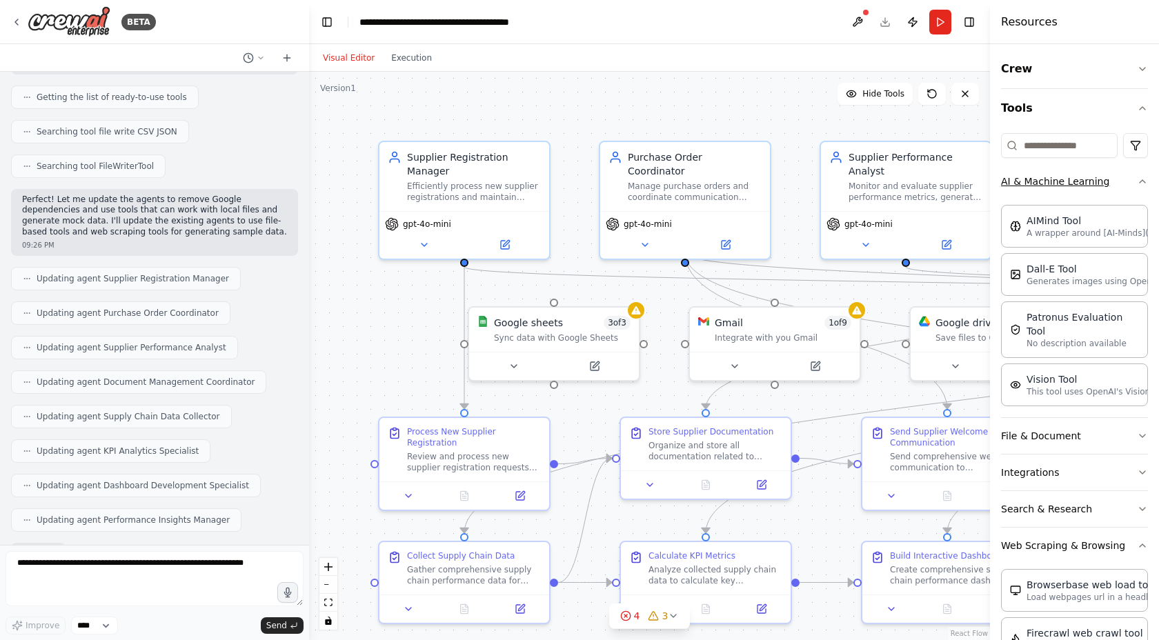
scroll to position [4396, 0]
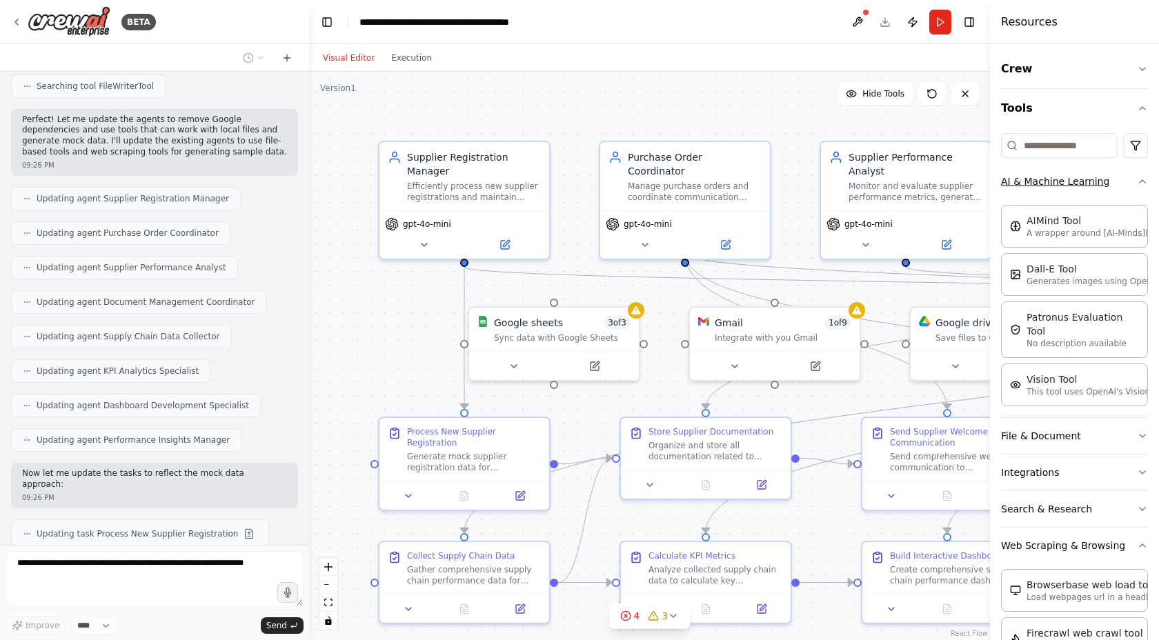
click at [1137, 180] on icon "button" at bounding box center [1142, 181] width 11 height 11
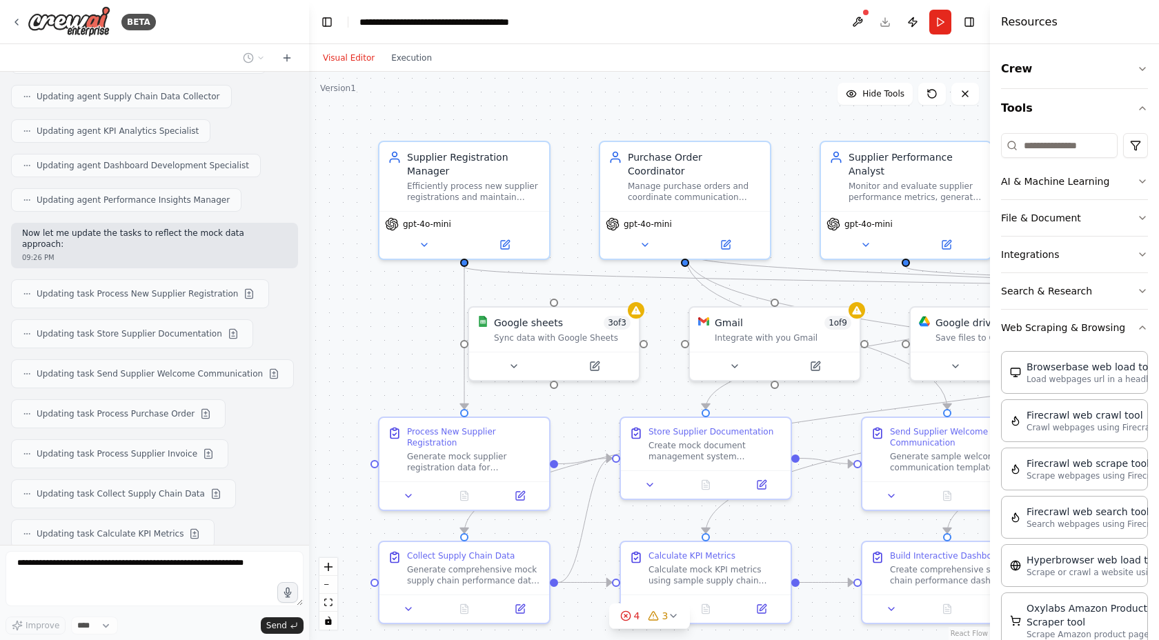
scroll to position [4676, 0]
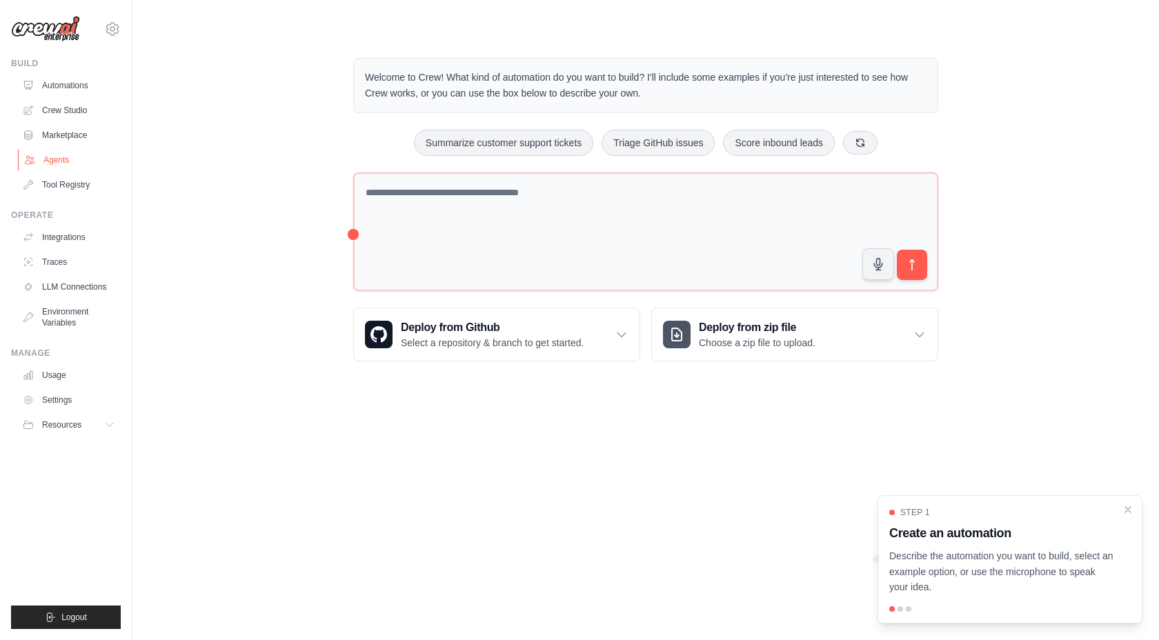
click at [63, 157] on link "Agents" at bounding box center [70, 160] width 104 height 22
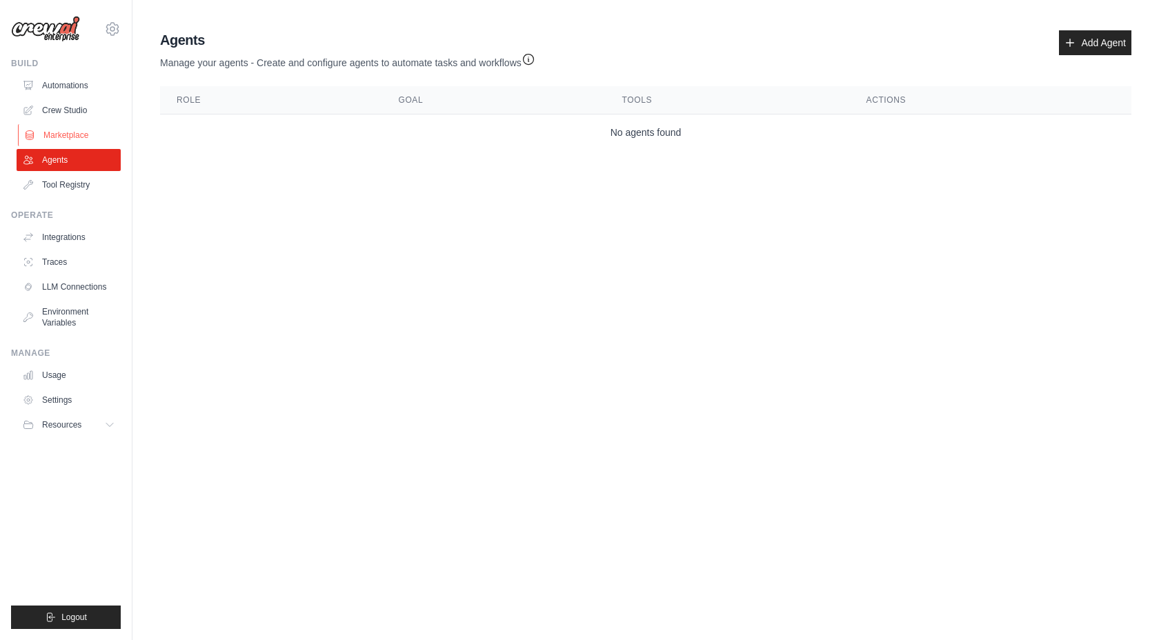
click at [64, 133] on link "Marketplace" at bounding box center [70, 135] width 104 height 22
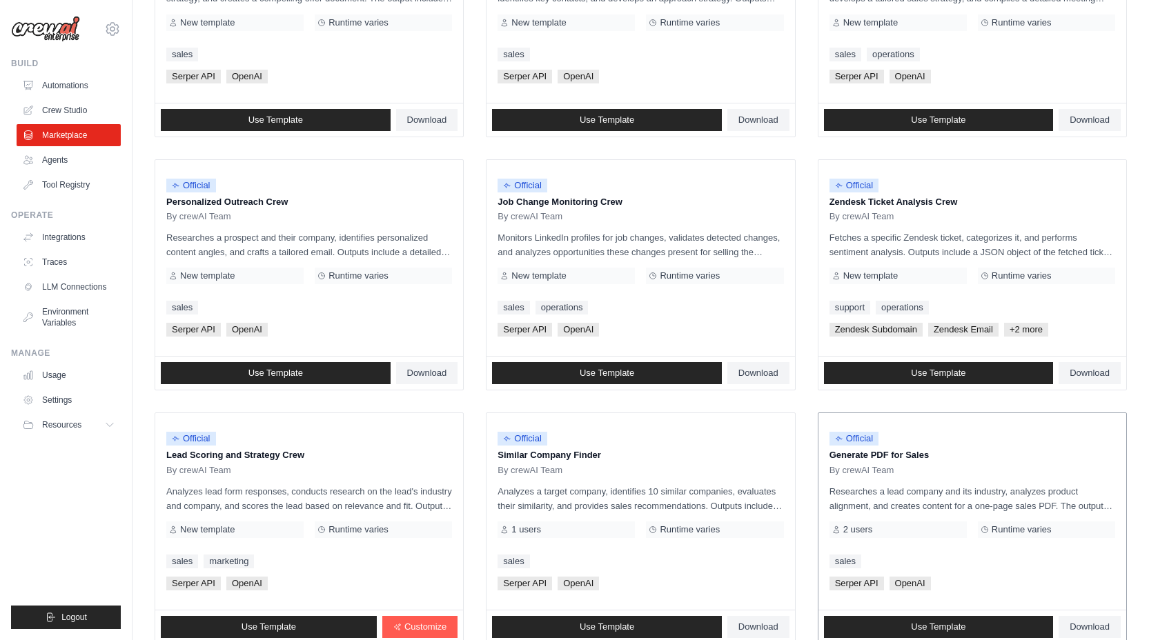
scroll to position [638, 0]
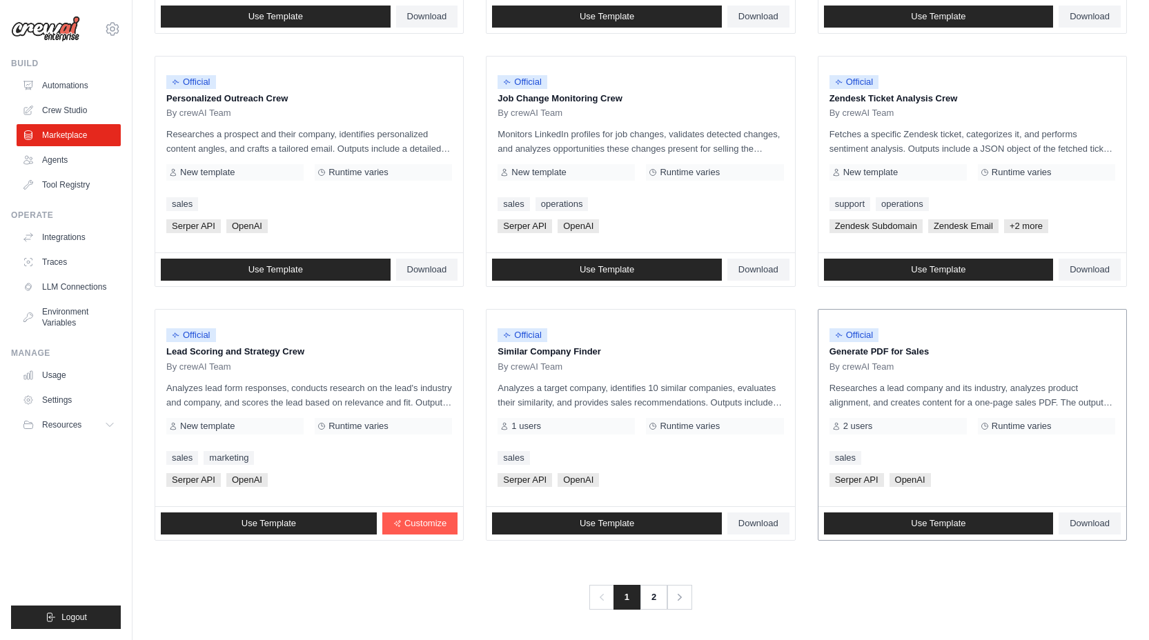
drag, startPoint x: 1159, startPoint y: 130, endPoint x: 1094, endPoint y: 472, distance: 347.7
click at [1094, 472] on html "[EMAIL_ADDRESS][DOMAIN_NAME] Settings Build Automations Crew Studio" at bounding box center [574, 1] width 1149 height 1279
click at [654, 599] on link "2" at bounding box center [655, 597] width 28 height 25
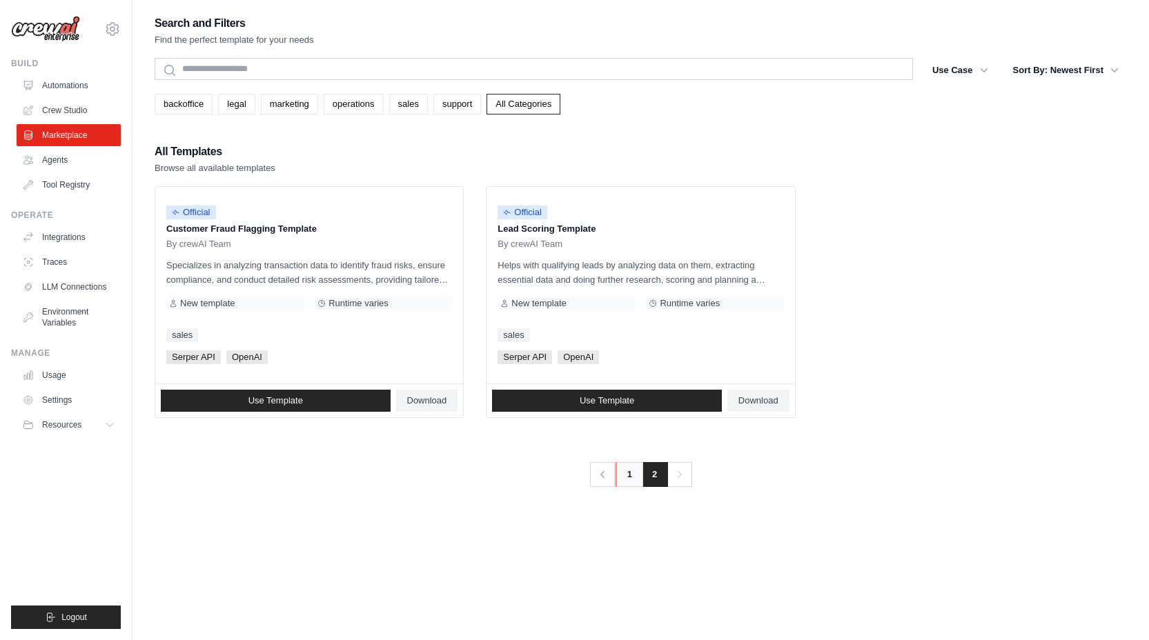
click at [625, 479] on link "1" at bounding box center [630, 474] width 28 height 25
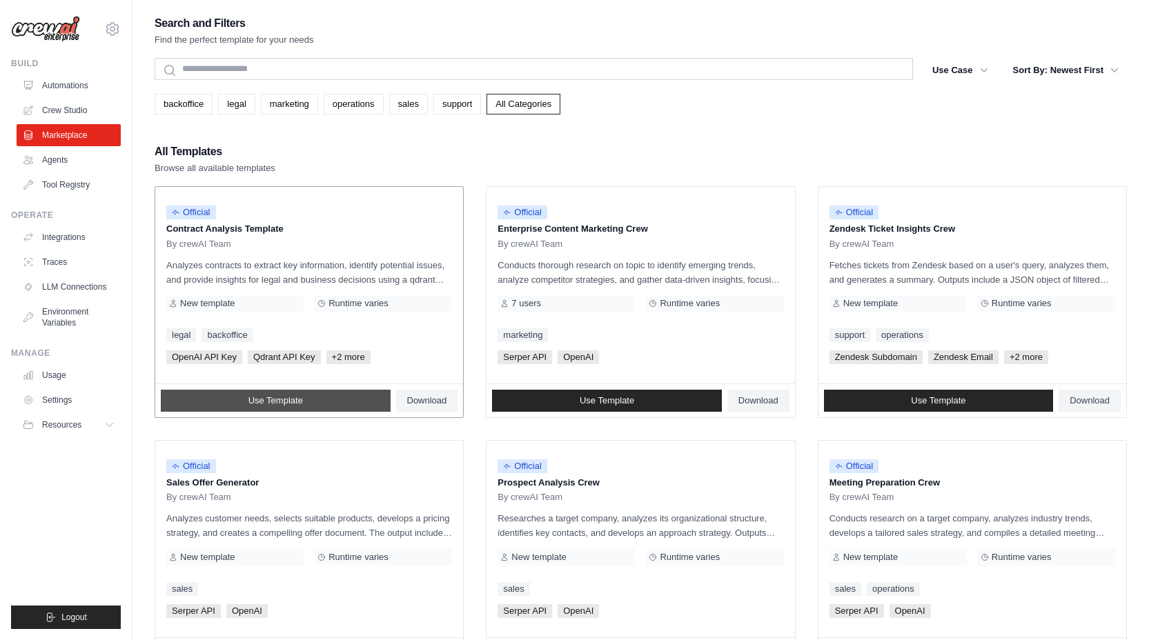
click at [295, 397] on span "Use Template" at bounding box center [275, 400] width 55 height 11
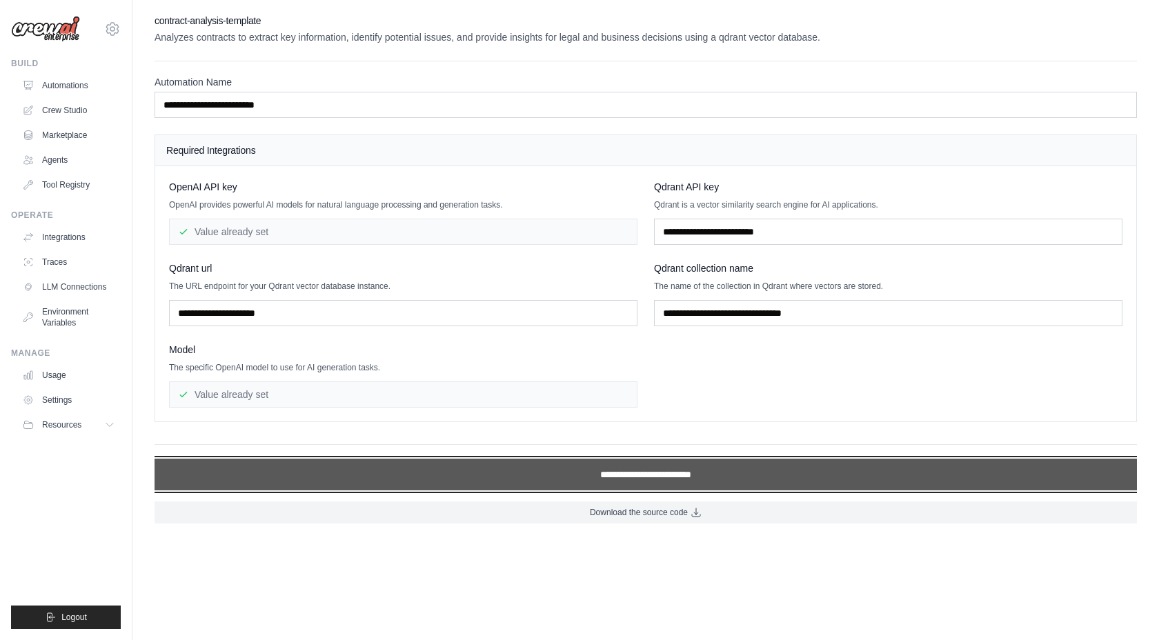
click at [629, 476] on input "**********" at bounding box center [646, 475] width 983 height 32
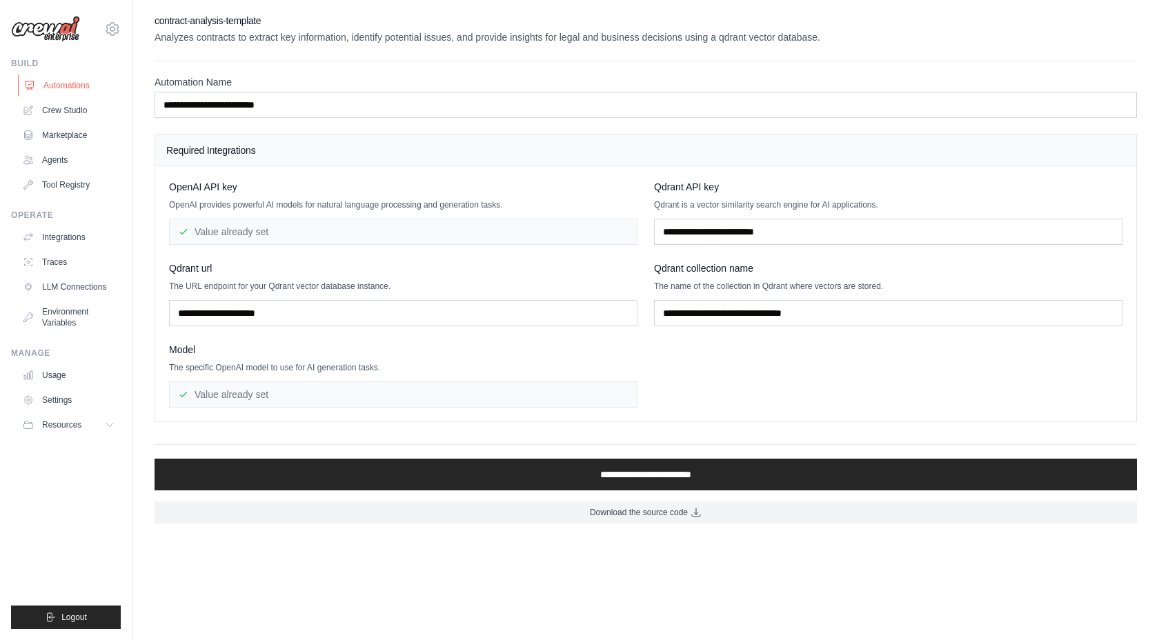
click at [72, 86] on link "Automations" at bounding box center [70, 86] width 104 height 22
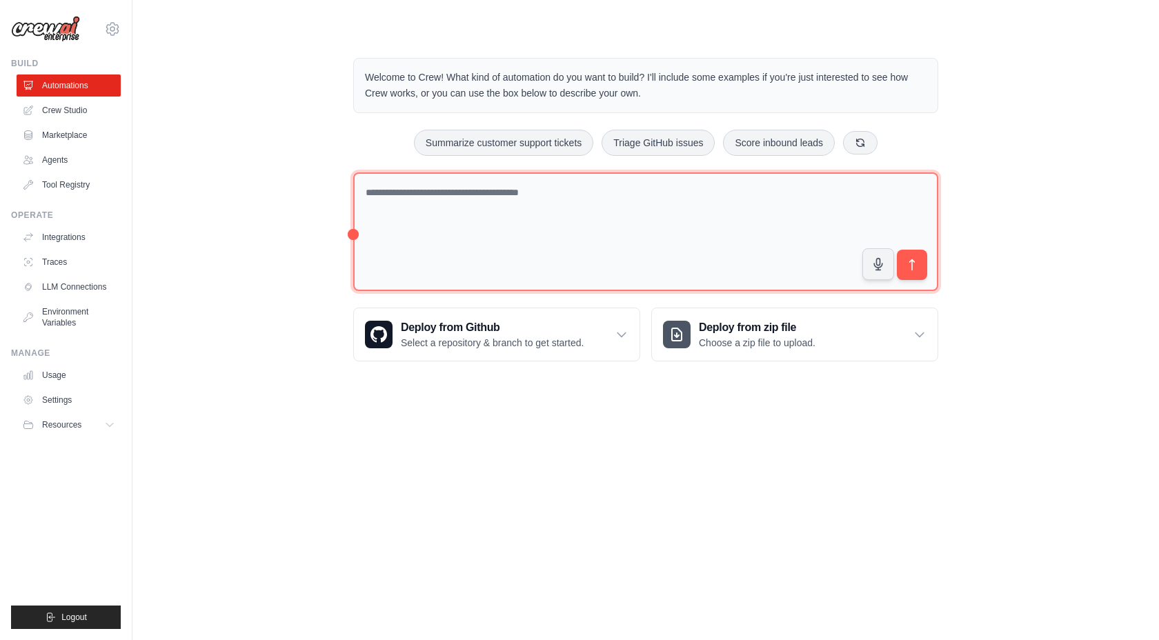
click at [462, 191] on textarea at bounding box center [645, 232] width 585 height 119
click at [682, 192] on textarea "**********" at bounding box center [645, 232] width 585 height 119
paste textarea "**********"
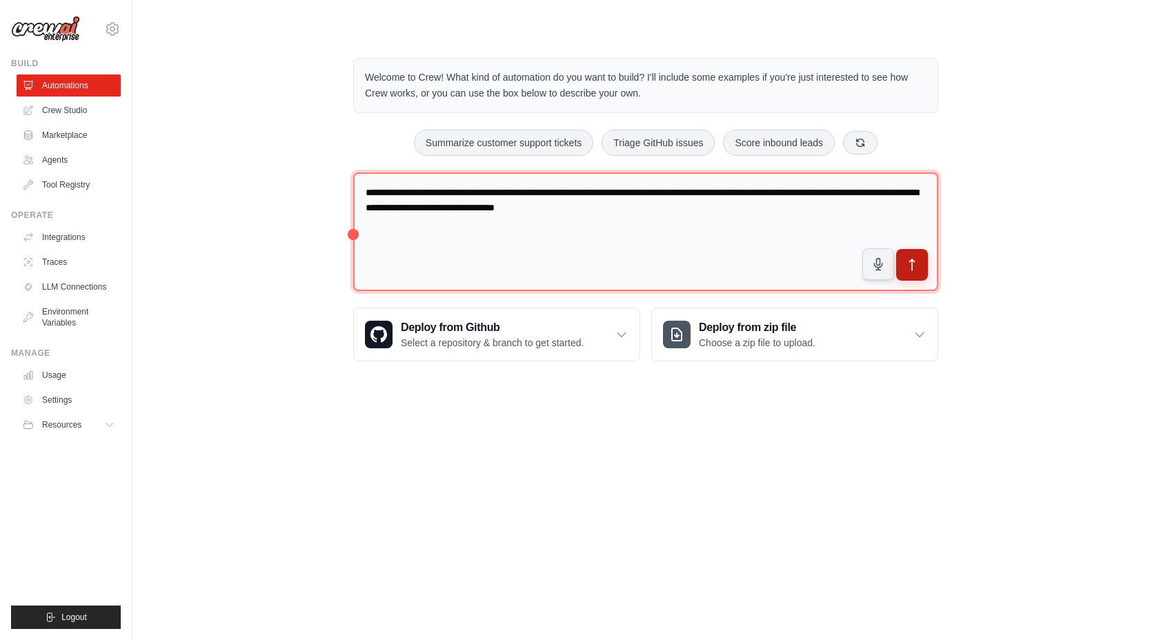
type textarea "**********"
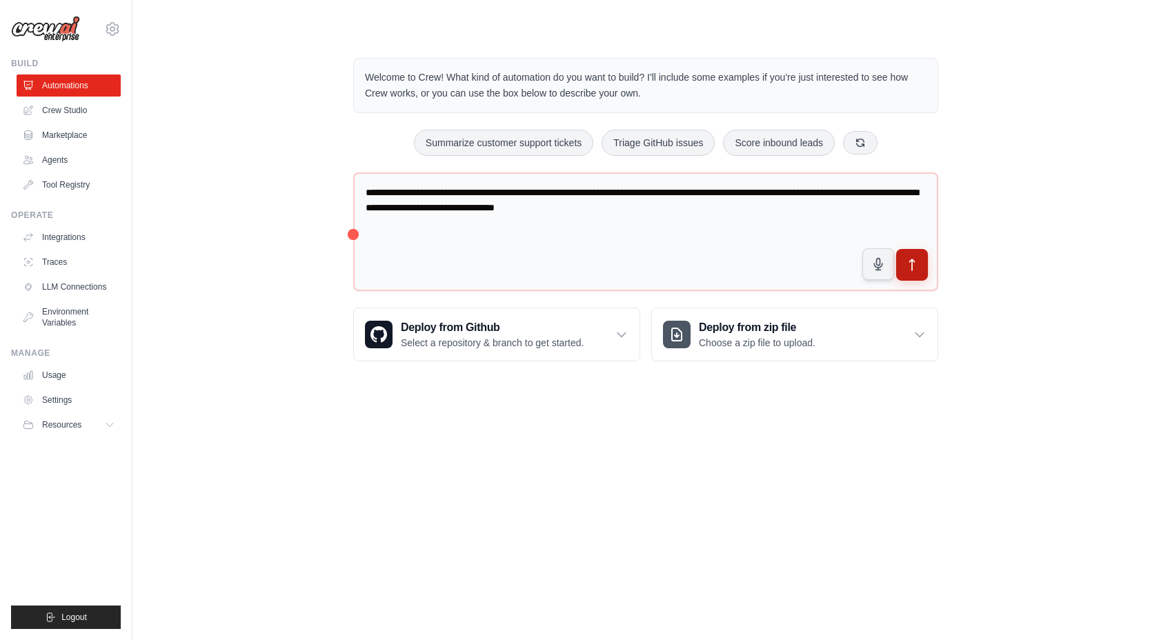
click at [912, 264] on icon "submit" at bounding box center [912, 264] width 5 height 11
click at [52, 24] on img at bounding box center [45, 29] width 69 height 26
click at [57, 32] on img at bounding box center [45, 29] width 69 height 26
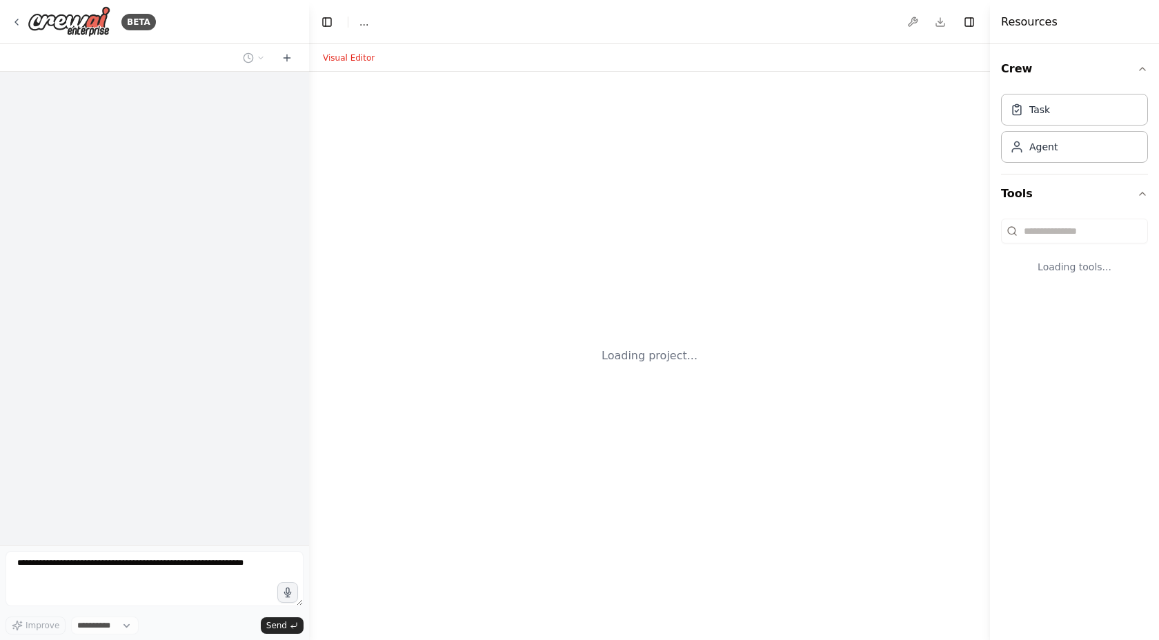
select select "****"
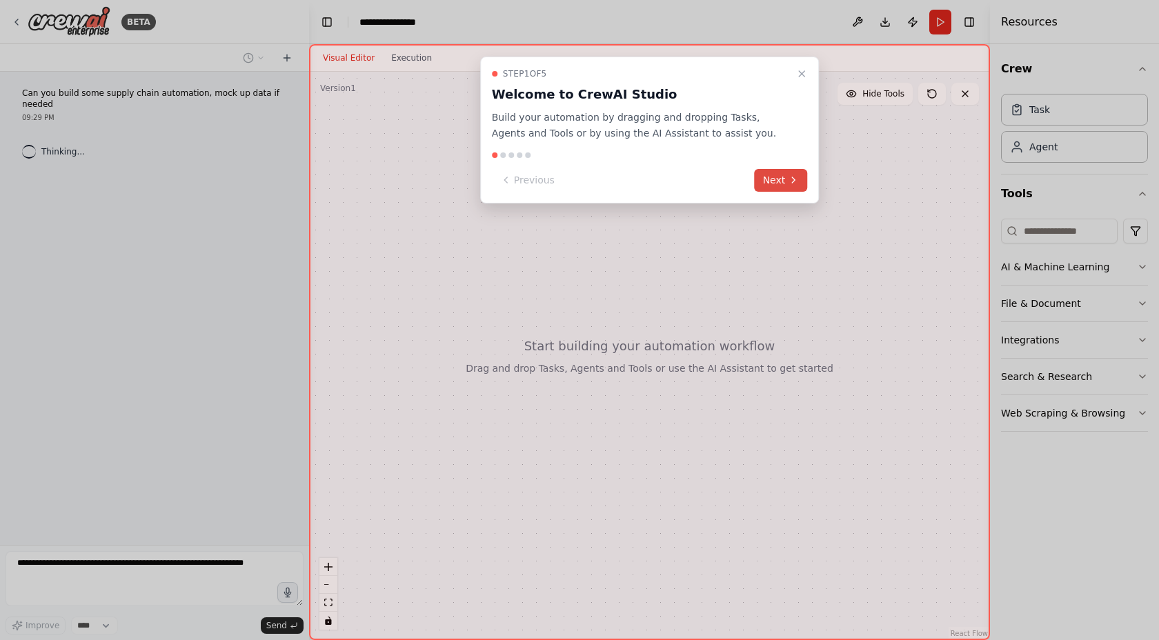
click at [778, 178] on button "Next" at bounding box center [781, 180] width 53 height 23
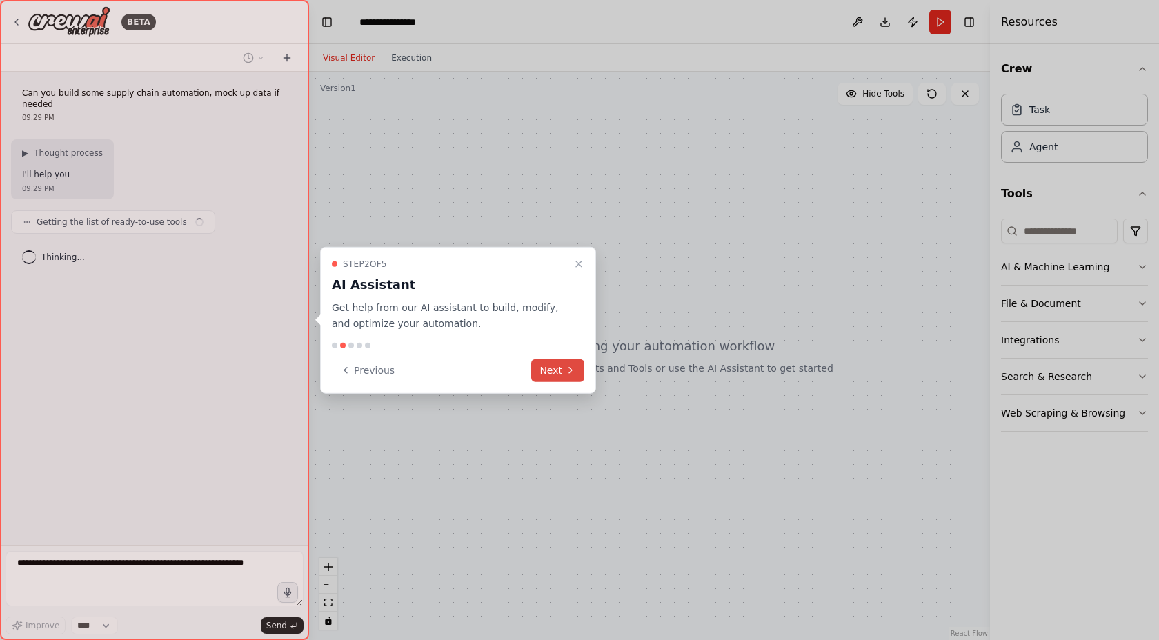
click at [551, 372] on button "Next" at bounding box center [557, 370] width 53 height 23
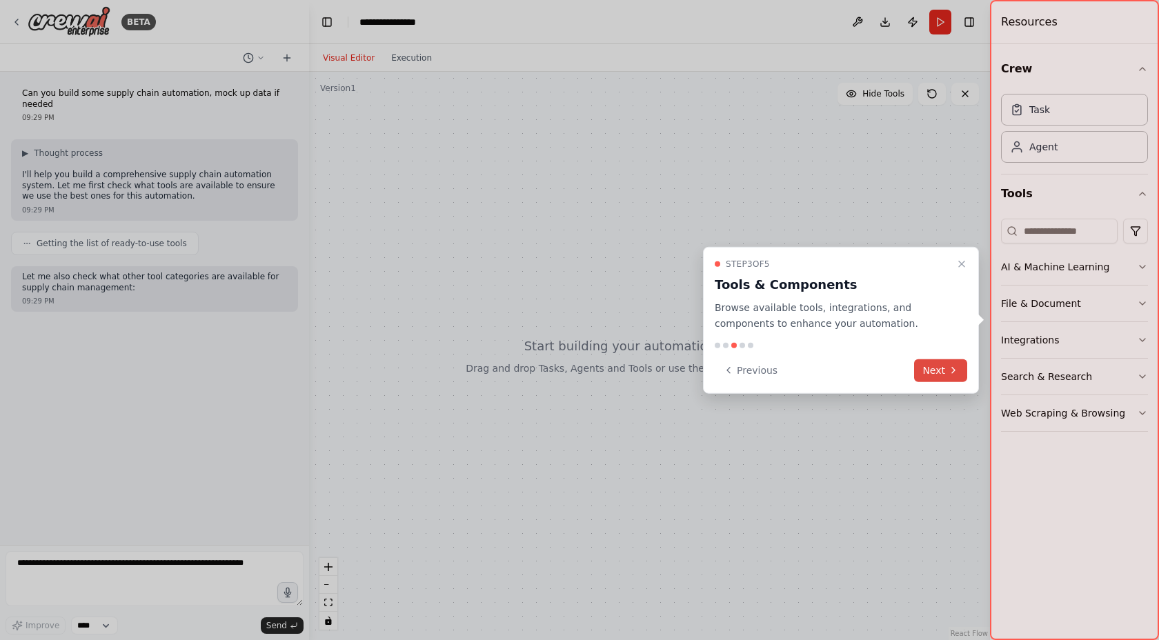
click at [930, 375] on button "Next" at bounding box center [940, 370] width 53 height 23
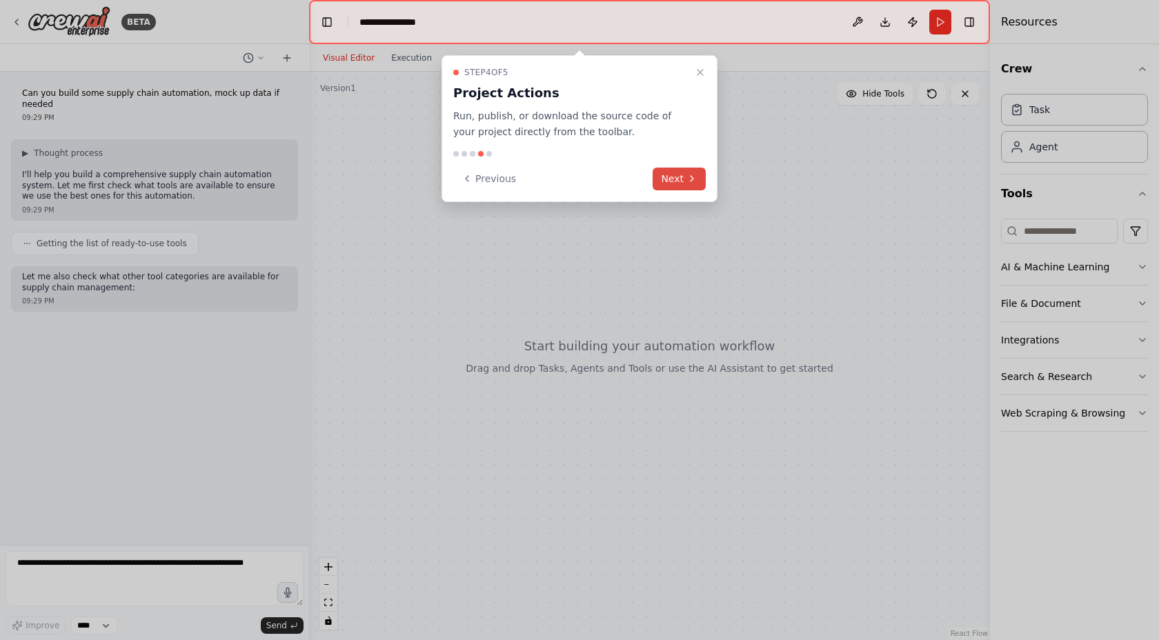
click at [688, 182] on icon at bounding box center [692, 178] width 11 height 11
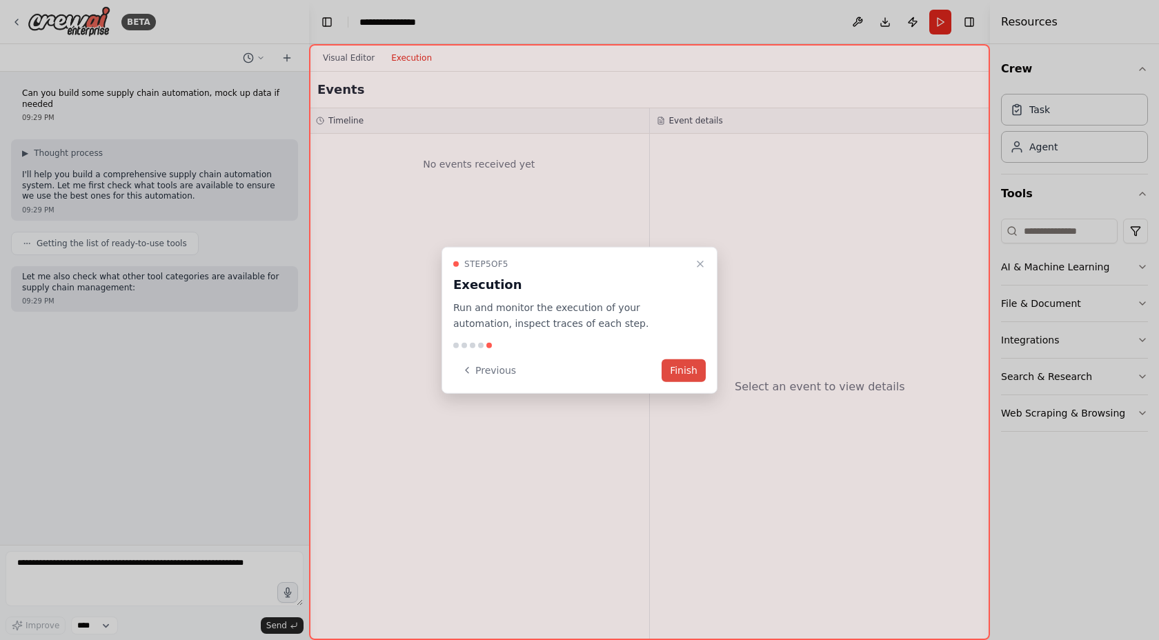
click at [678, 374] on button "Finish" at bounding box center [684, 370] width 44 height 23
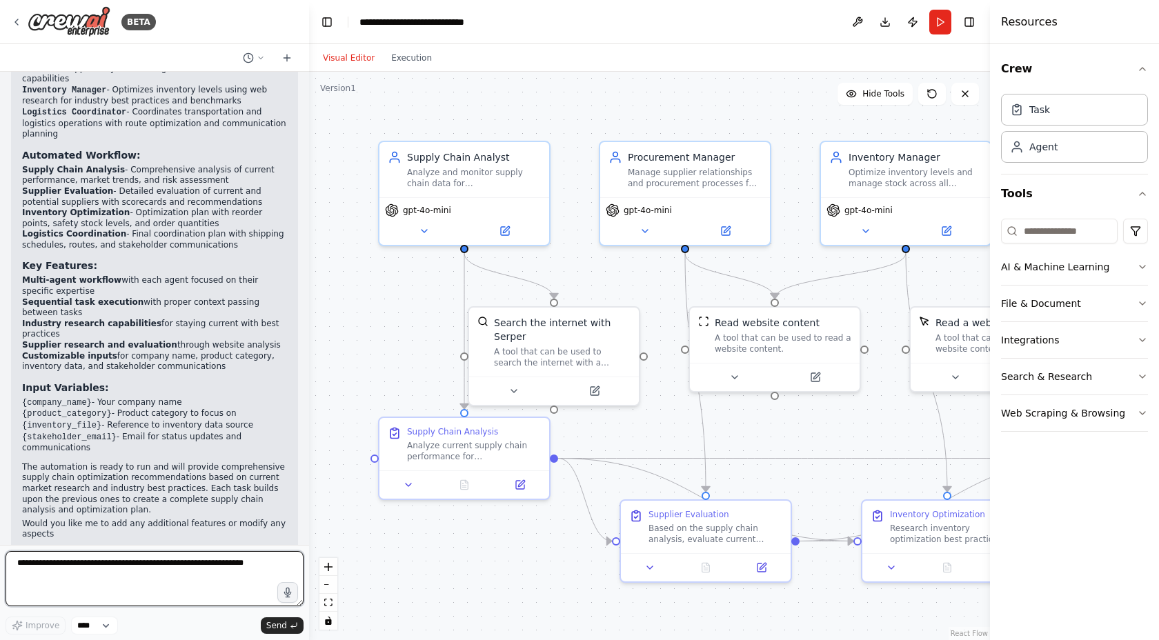
scroll to position [1987, 0]
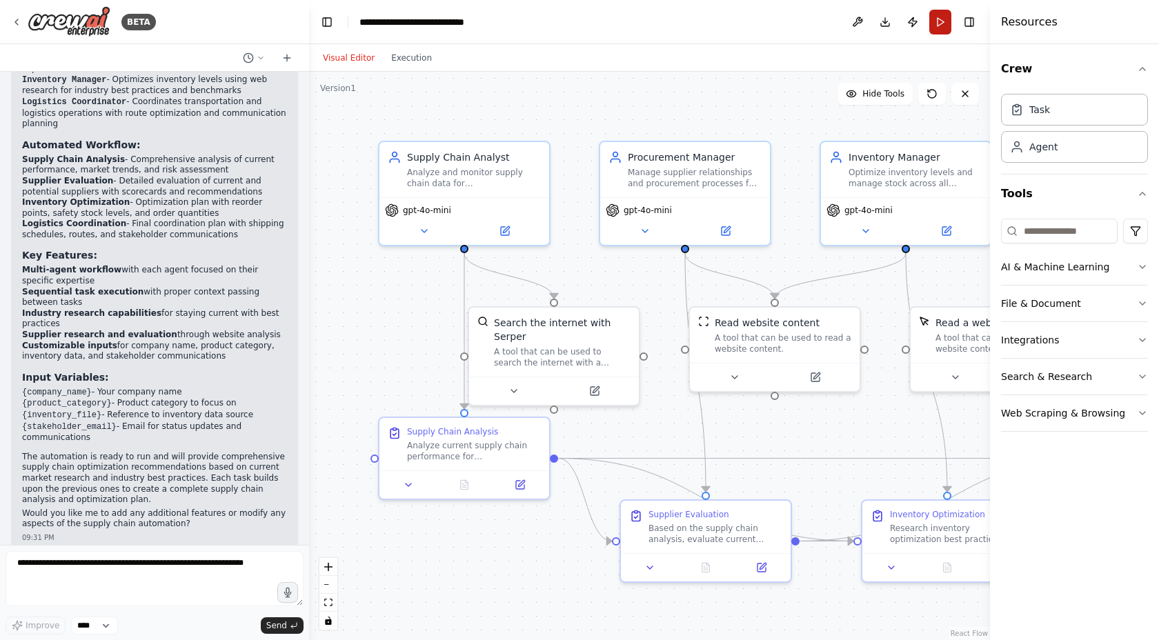
click at [941, 19] on button "Run" at bounding box center [940, 22] width 22 height 25
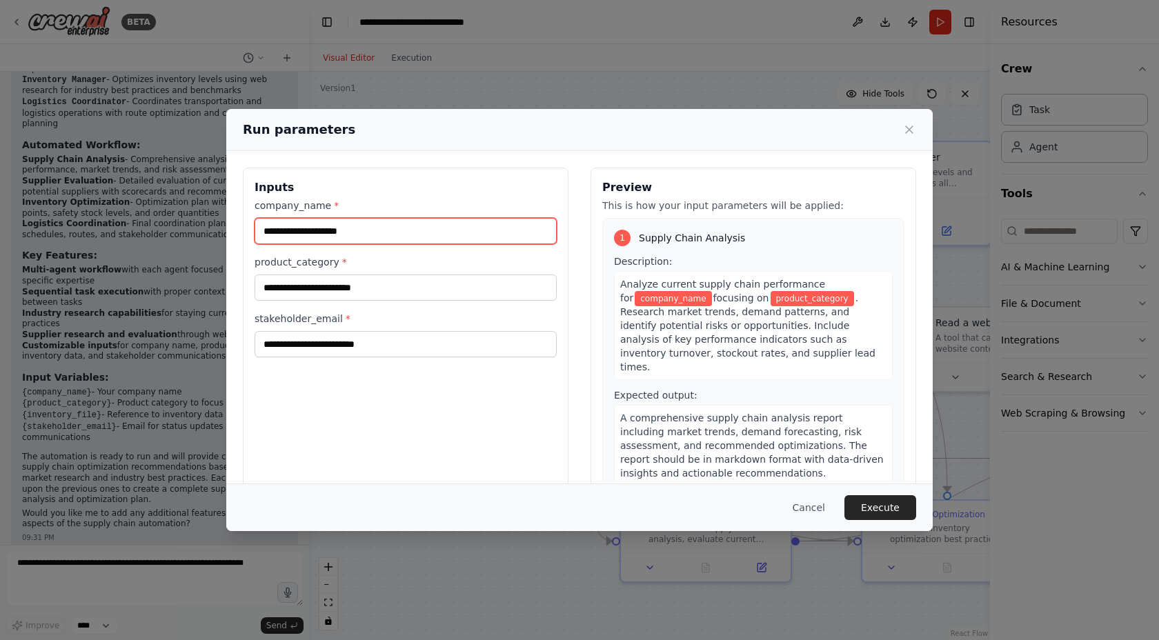
click at [397, 233] on input "company_name *" at bounding box center [406, 231] width 302 height 26
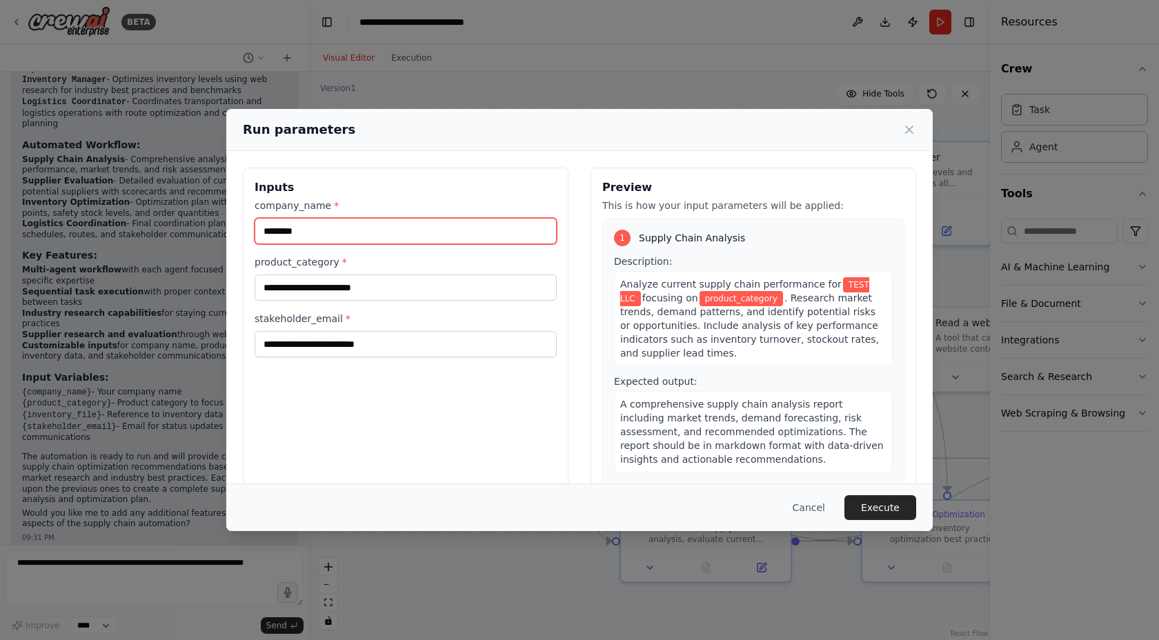
type input "********"
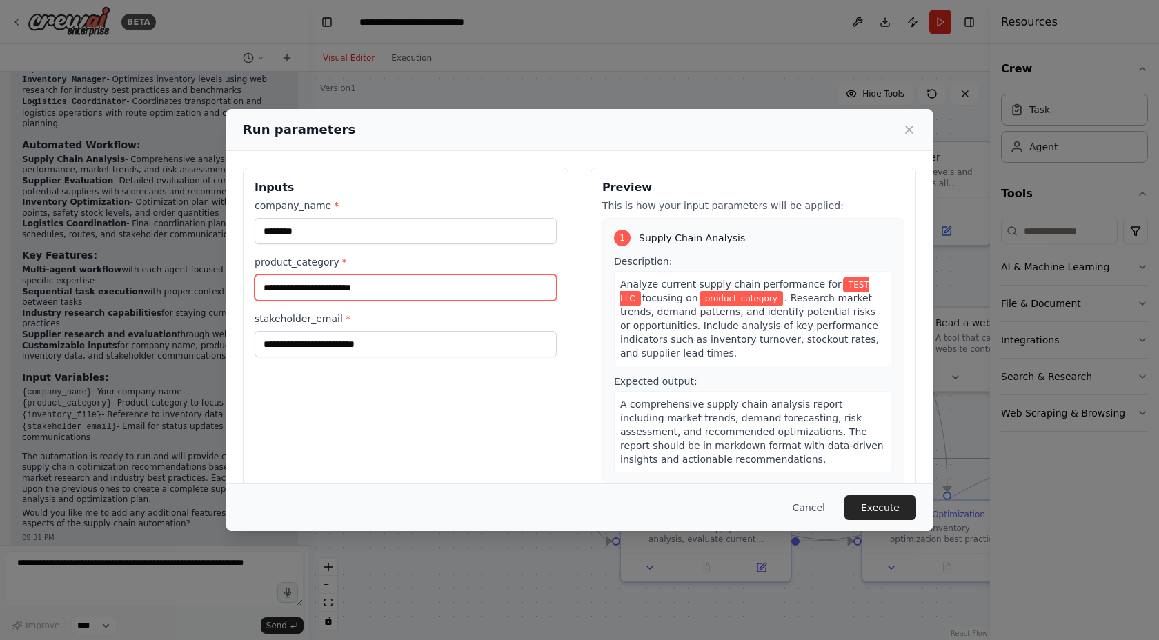
click at [395, 290] on input "product_category *" at bounding box center [406, 288] width 302 height 26
type input "********"
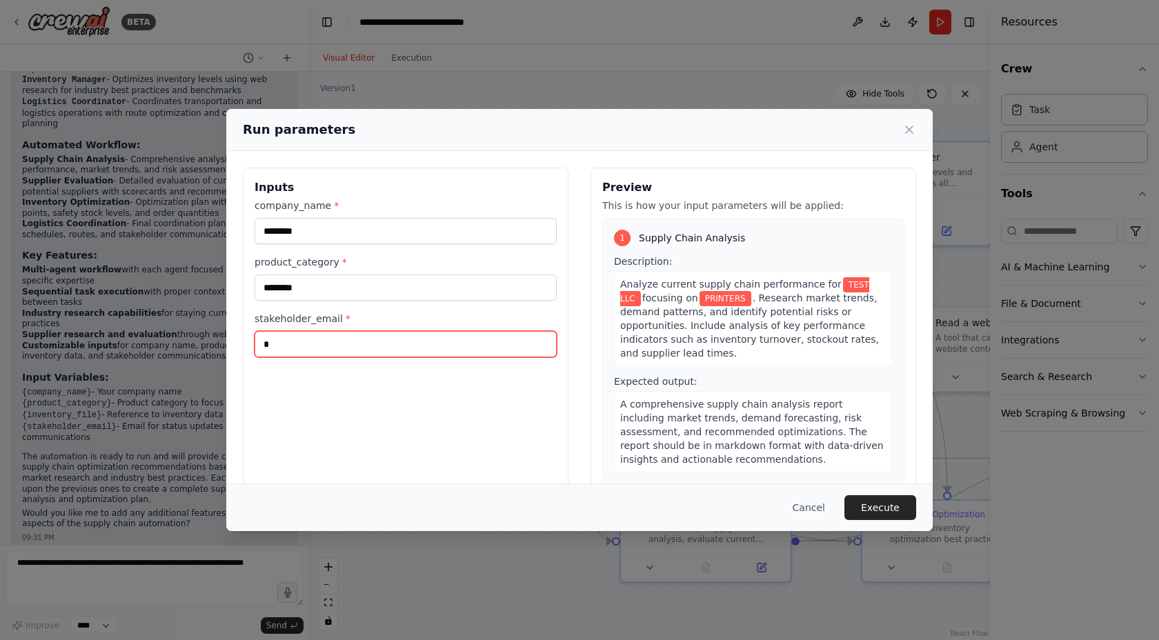
type input "**********"
click at [871, 510] on button "Execute" at bounding box center [881, 507] width 72 height 25
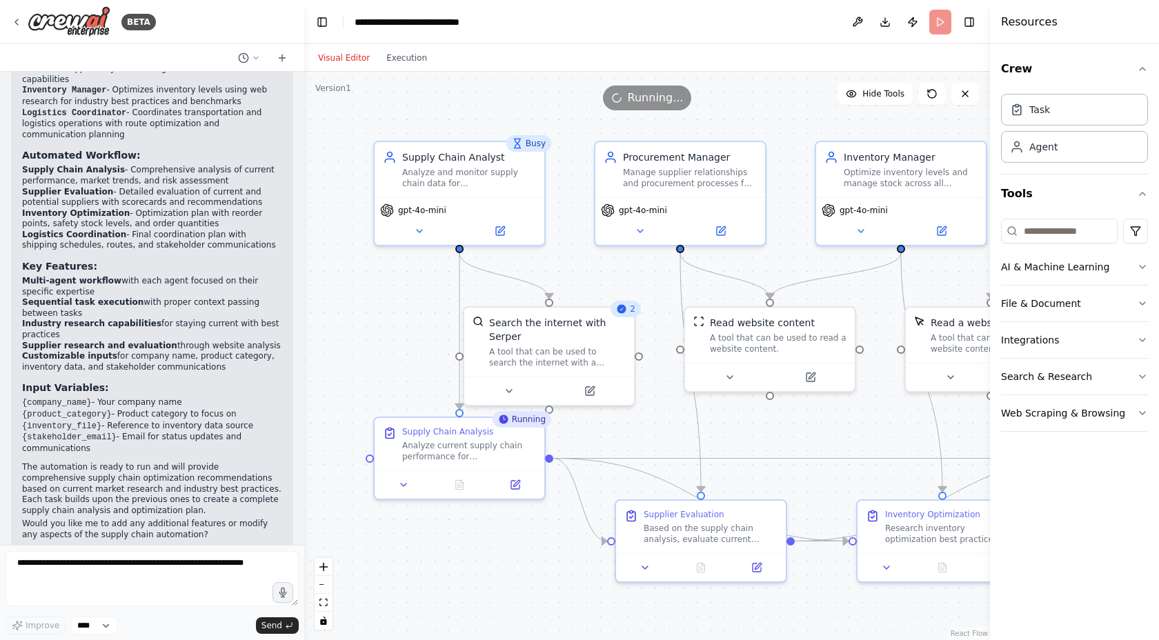
scroll to position [1998, 0]
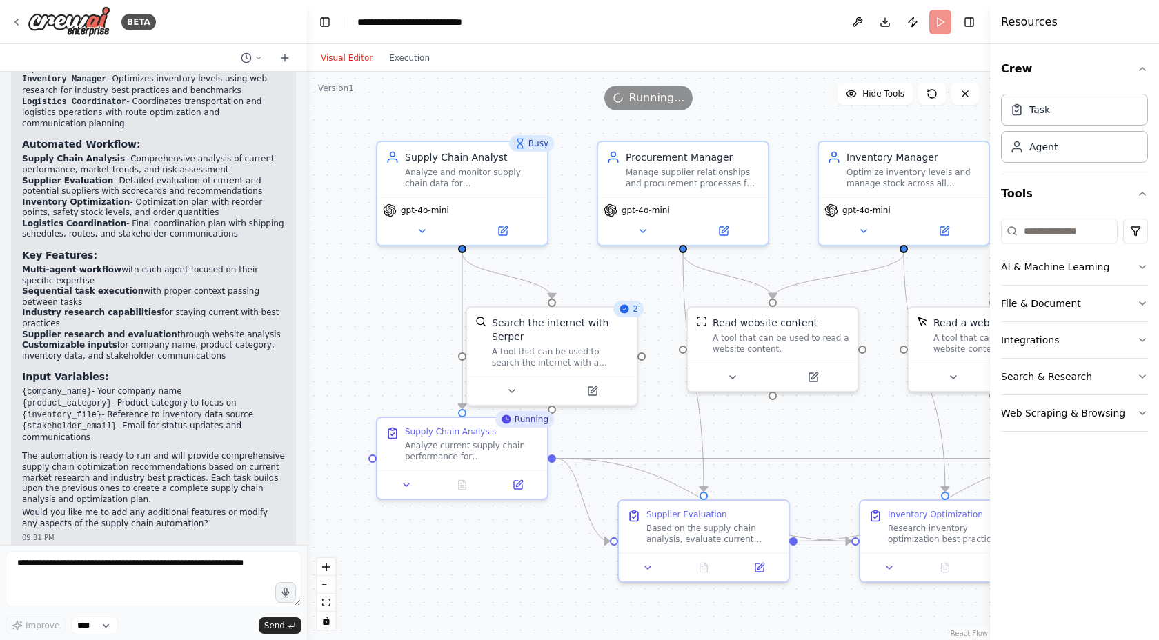
drag, startPoint x: 304, startPoint y: 502, endPoint x: 307, endPoint y: 473, distance: 29.1
click at [307, 473] on div "BETA Can you build some supply chain automation, mock up data if needed 09:29 P…" at bounding box center [579, 320] width 1159 height 640
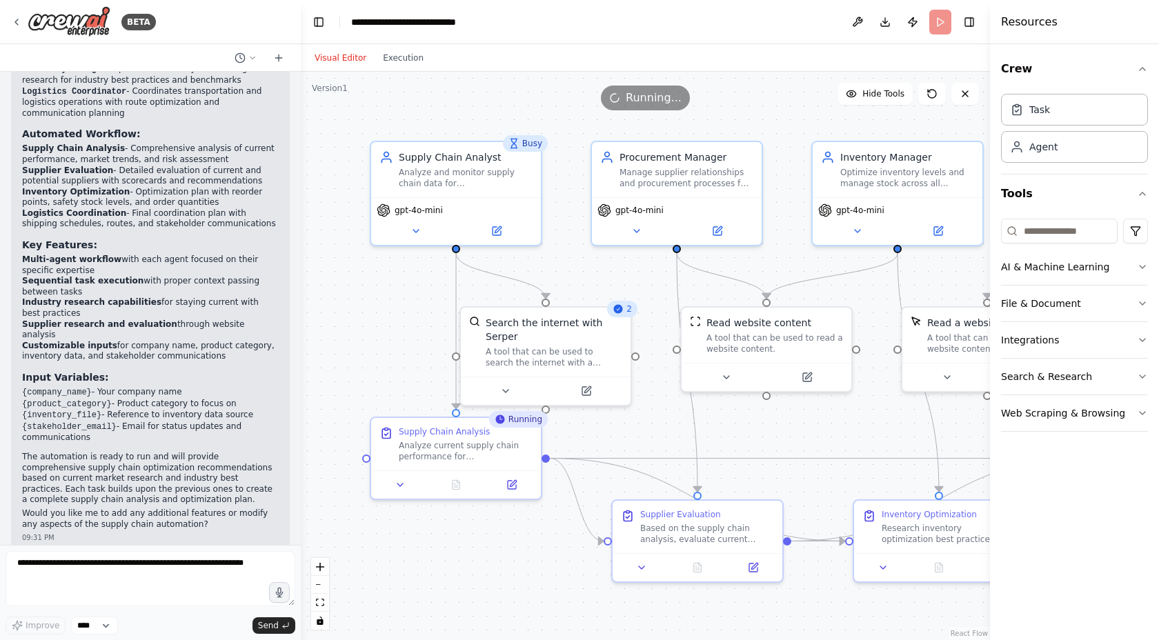
drag, startPoint x: 302, startPoint y: 478, endPoint x: 300, endPoint y: 464, distance: 13.9
click at [300, 464] on div "BETA Can you build some supply chain automation, mock up data if needed 09:29 P…" at bounding box center [579, 320] width 1159 height 640
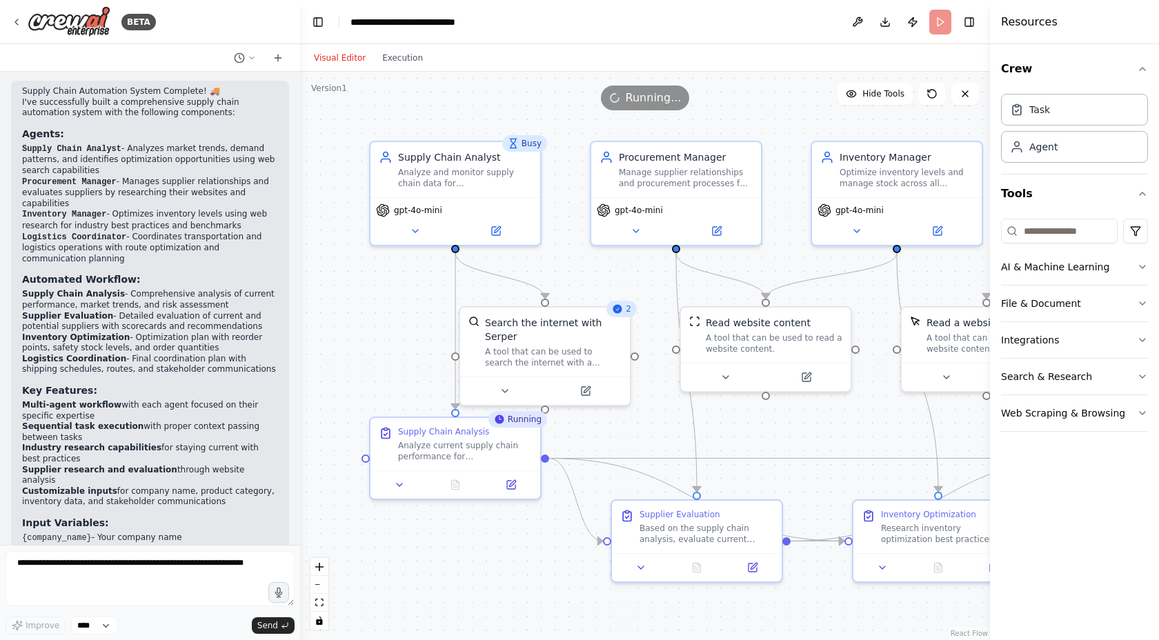
scroll to position [1869, 0]
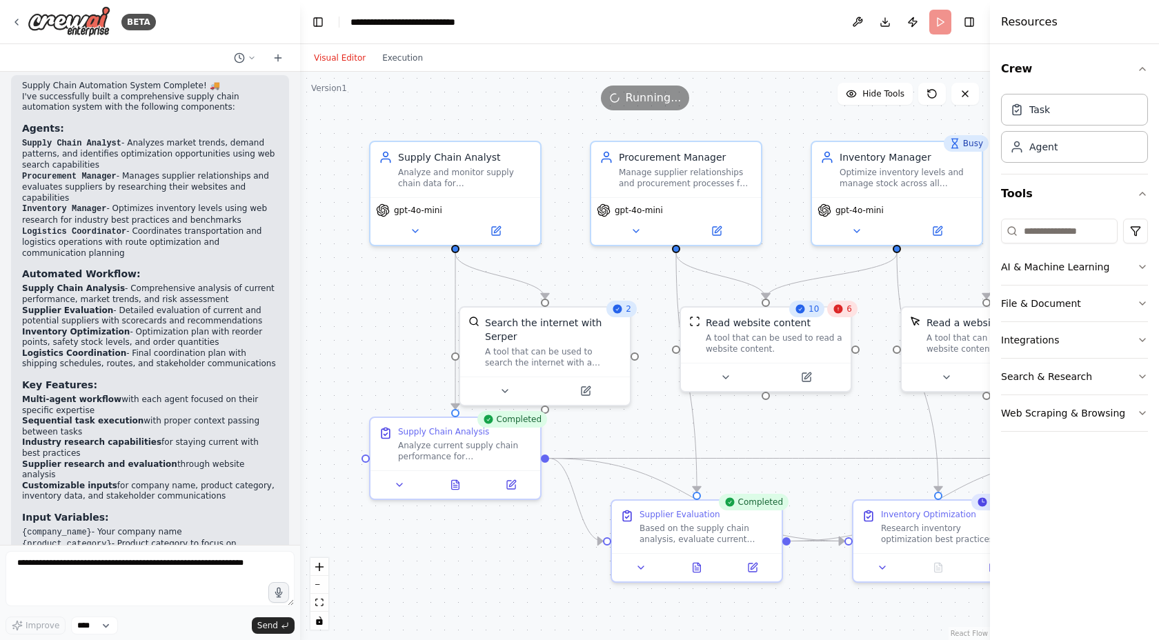
click at [845, 312] on div "6" at bounding box center [842, 309] width 30 height 17
click at [880, 443] on div ".deletable-edge-delete-btn { width: 20px; height: 20px; border: 0px solid #ffff…" at bounding box center [645, 356] width 690 height 569
click at [967, 97] on icon at bounding box center [965, 93] width 11 height 11
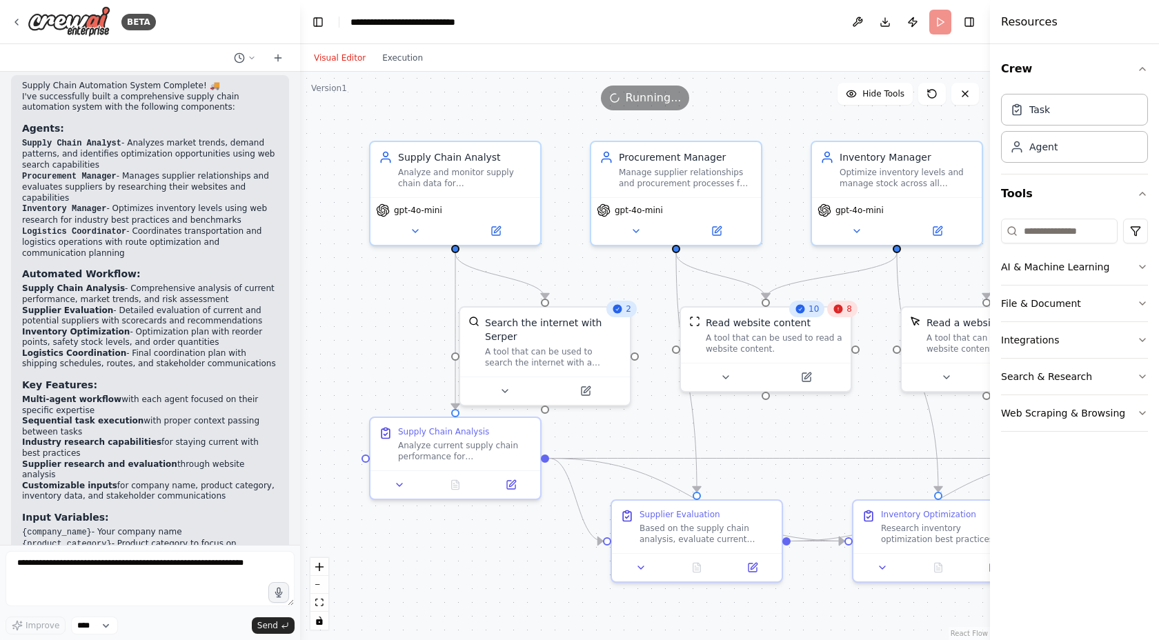
click at [630, 90] on span "Running..." at bounding box center [654, 98] width 56 height 17
click at [67, 27] on img at bounding box center [69, 21] width 83 height 31
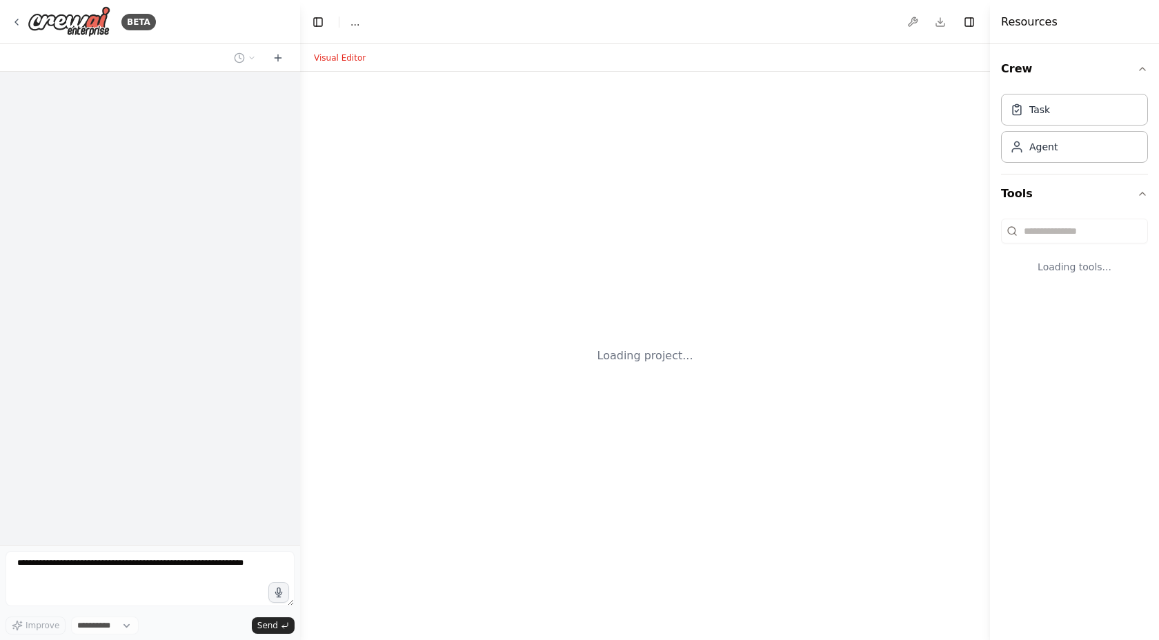
select select "****"
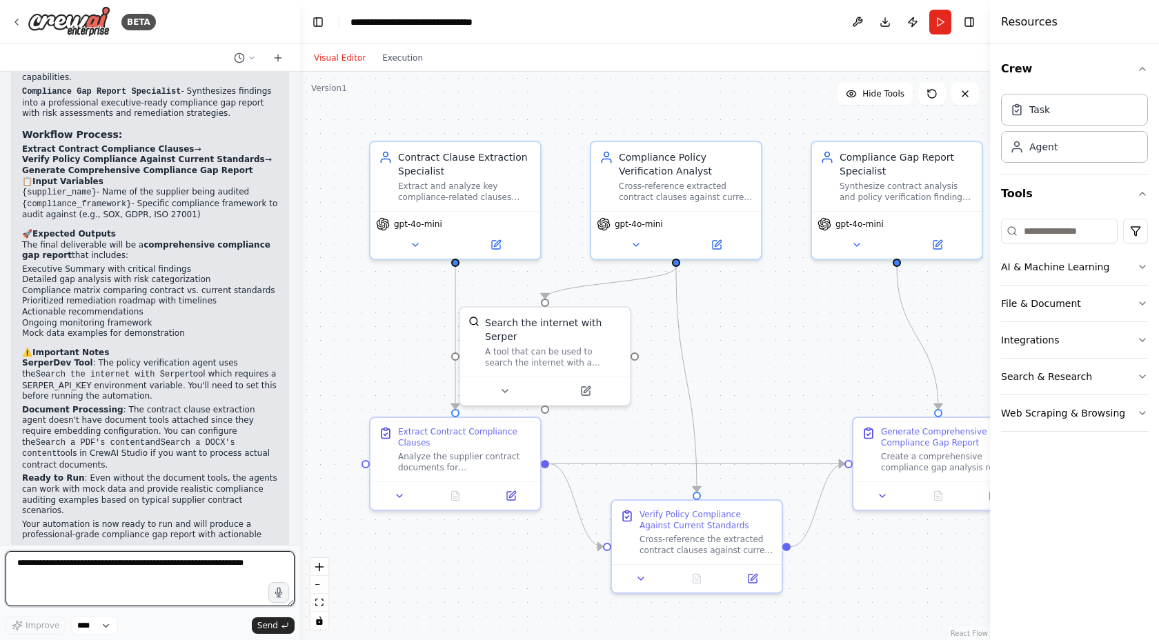
scroll to position [1497, 0]
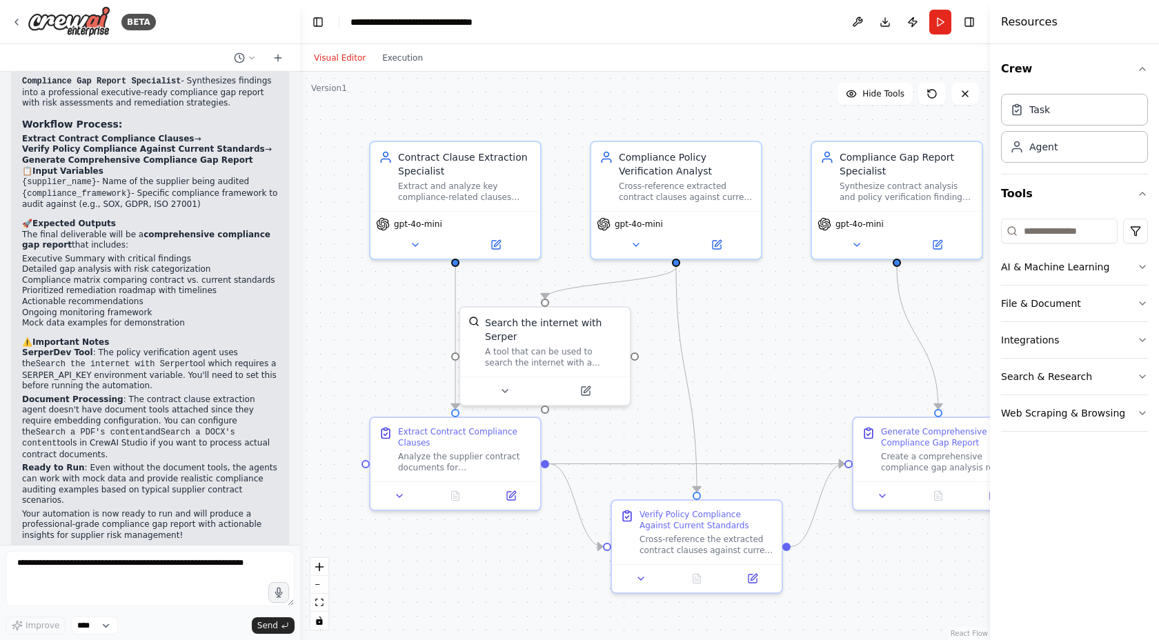
click at [22, 348] on strong "SerperDev Tool" at bounding box center [57, 353] width 71 height 10
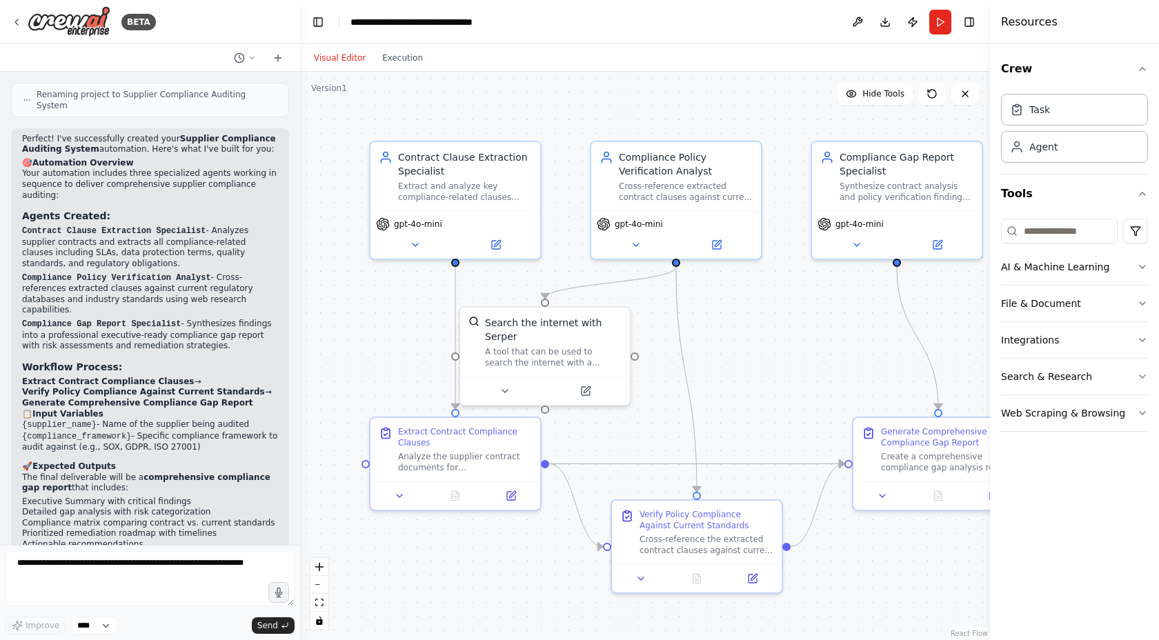
scroll to position [1243, 0]
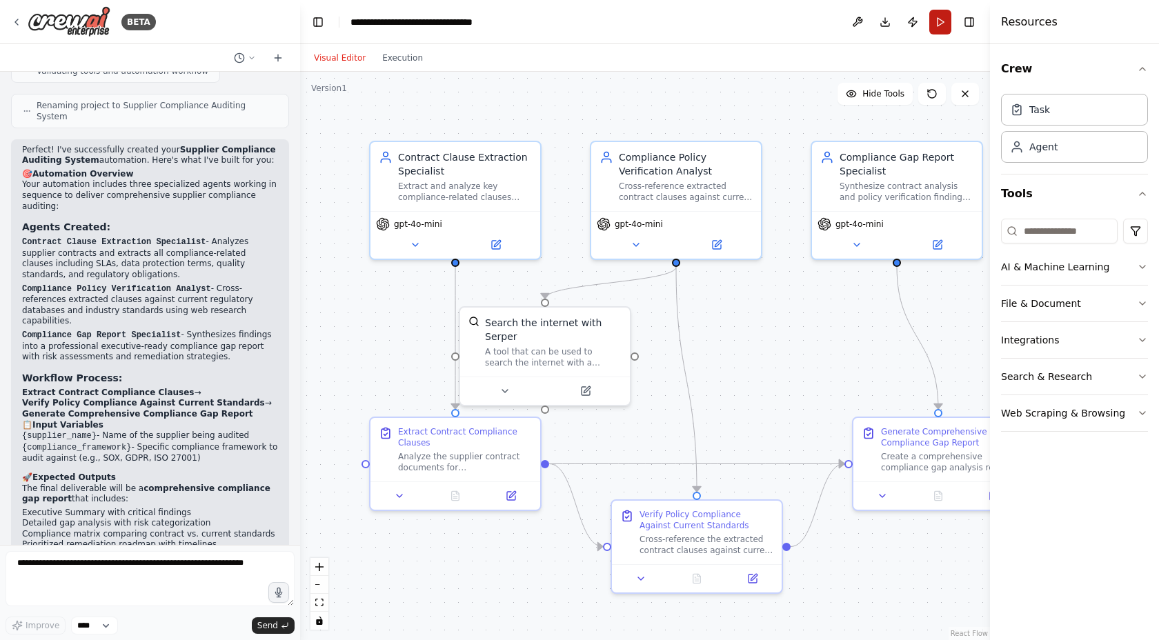
click at [938, 27] on button "Run" at bounding box center [940, 22] width 22 height 25
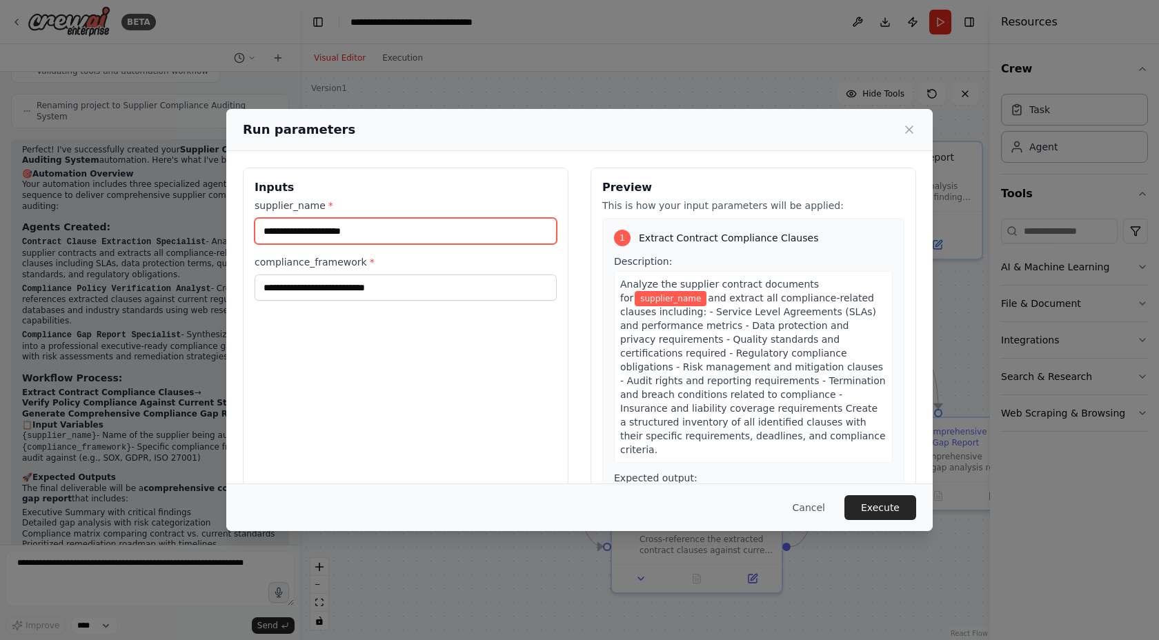
click at [394, 231] on input "supplier_name *" at bounding box center [406, 231] width 302 height 26
type input "*****"
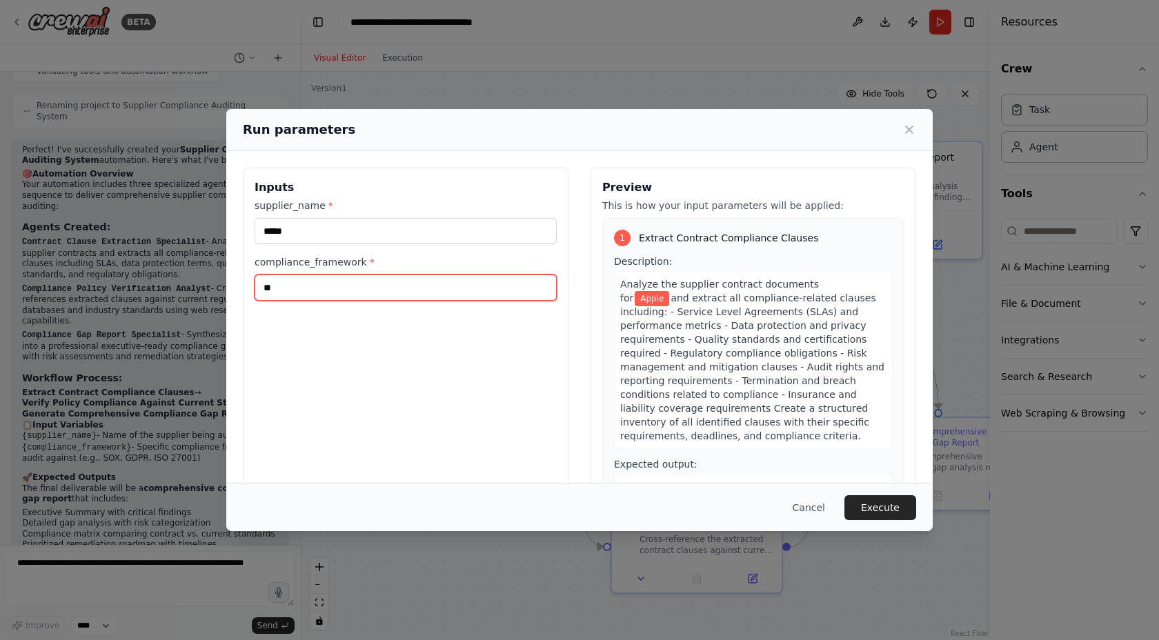
type input "*"
type input "**********"
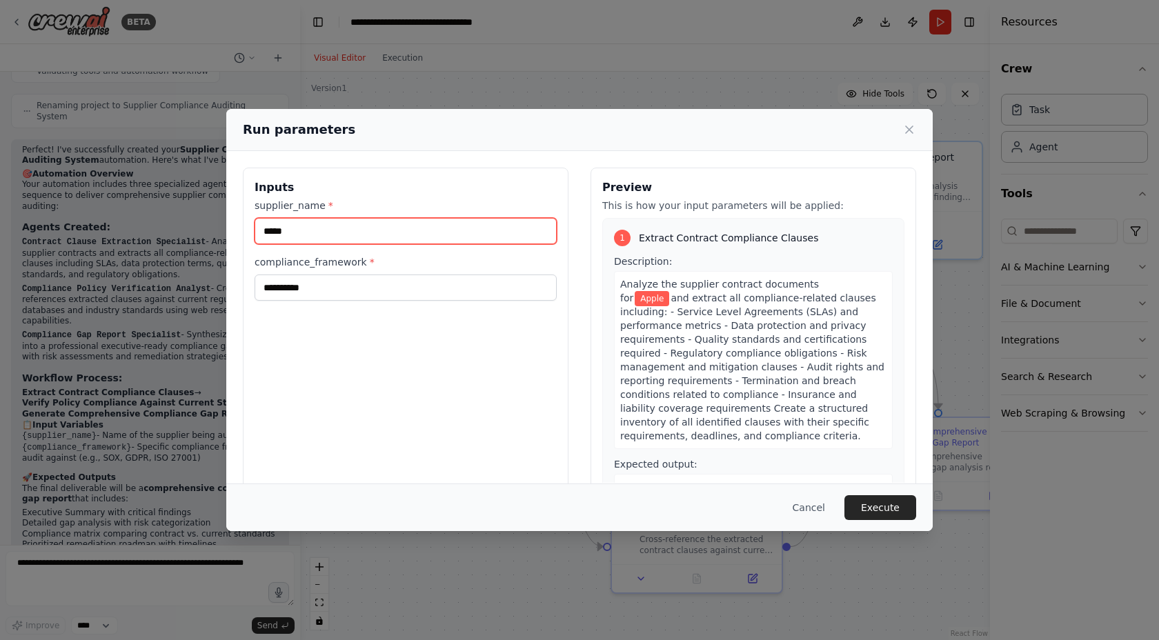
click at [345, 230] on input "*****" at bounding box center [406, 231] width 302 height 26
type input "*"
type input "*******"
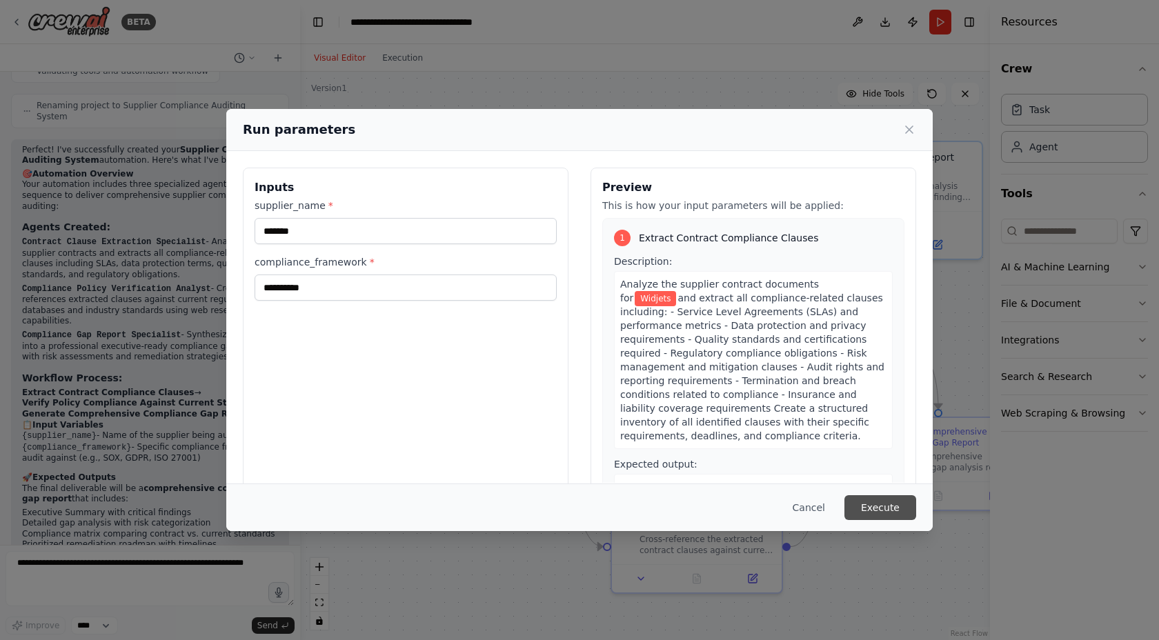
click at [877, 505] on button "Execute" at bounding box center [881, 507] width 72 height 25
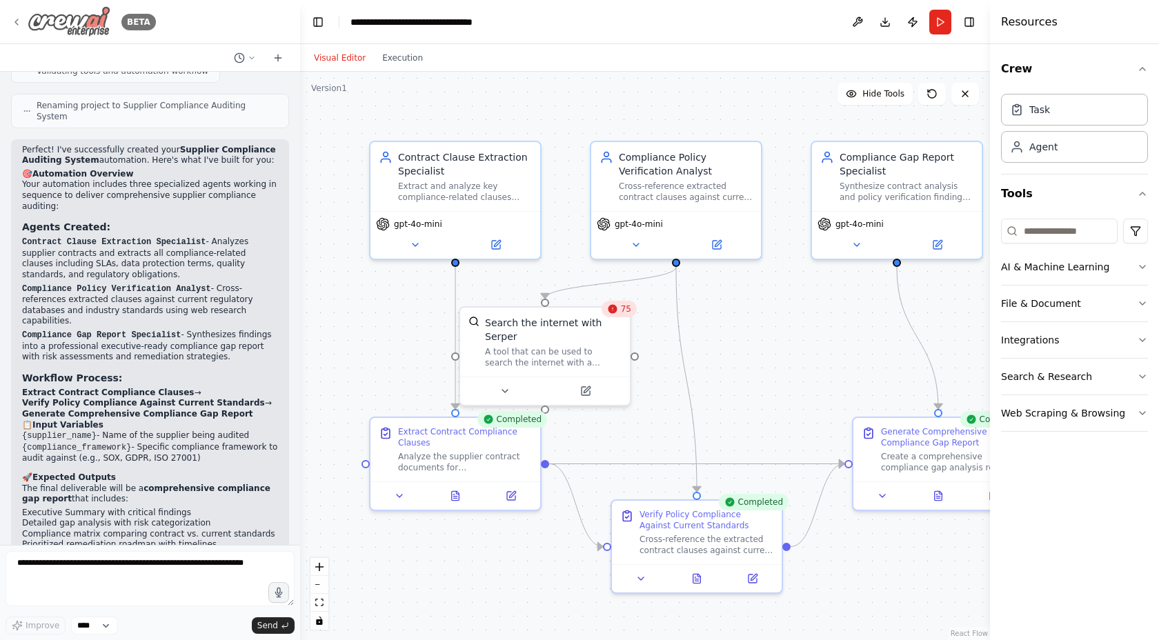
click at [79, 26] on img at bounding box center [69, 21] width 83 height 31
